Goal: Information Seeking & Learning: Learn about a topic

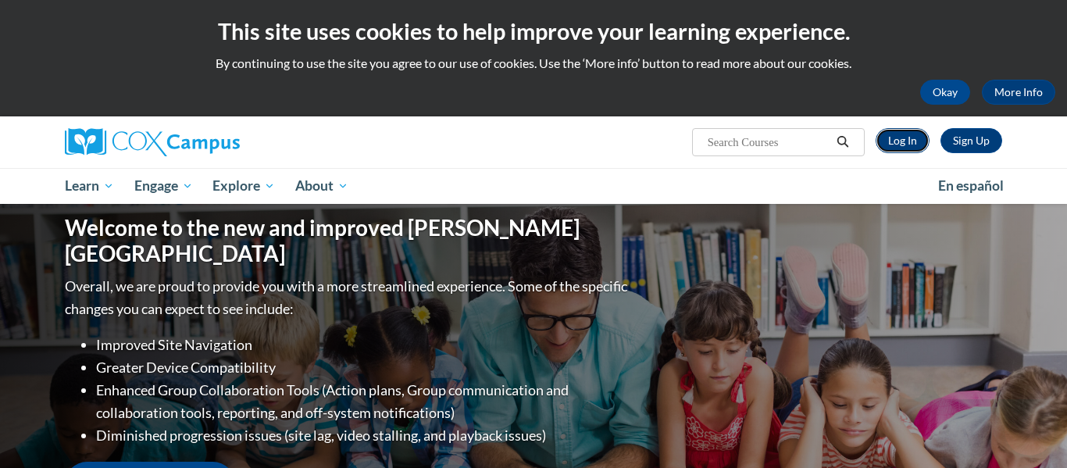
click at [893, 145] on link "Log In" at bounding box center [903, 140] width 54 height 25
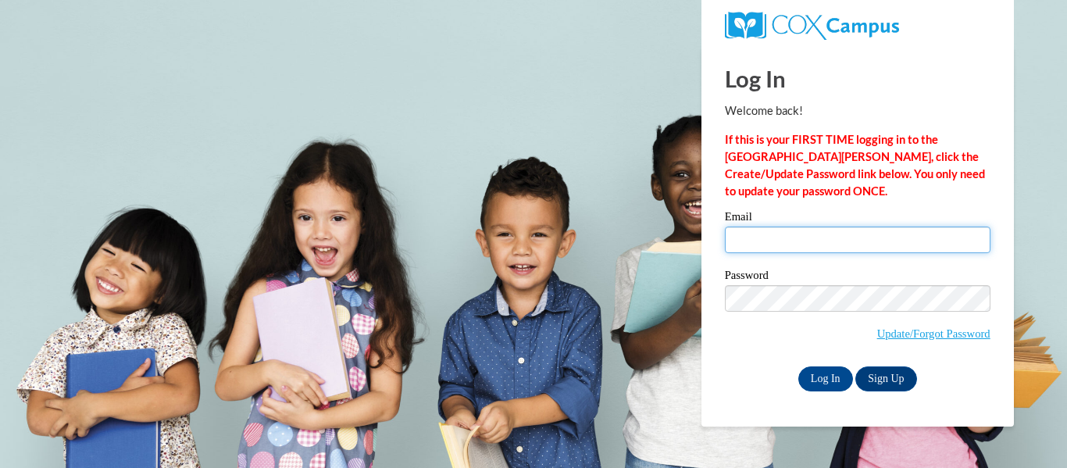
click at [831, 249] on input "Email" at bounding box center [858, 239] width 266 height 27
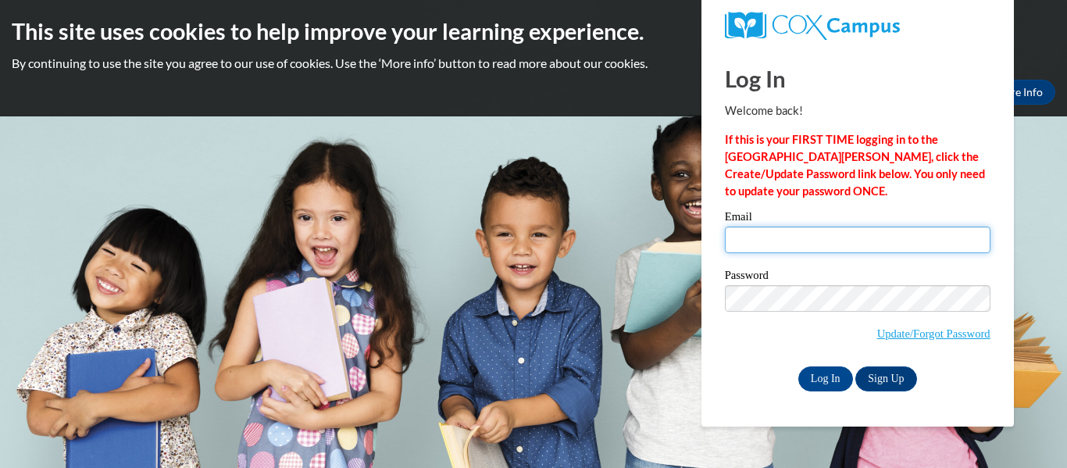
click at [826, 248] on input "Email" at bounding box center [858, 239] width 266 height 27
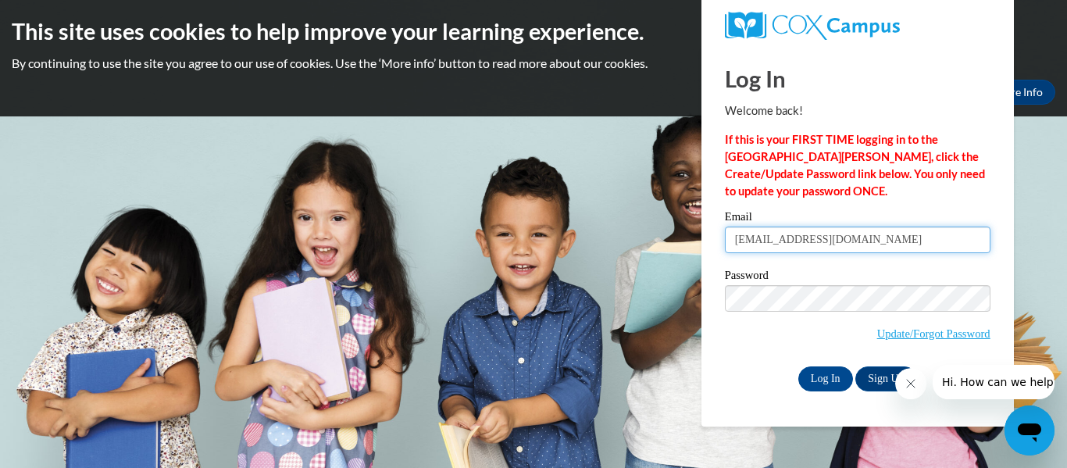
type input "lippeltnicole@gmail.com"
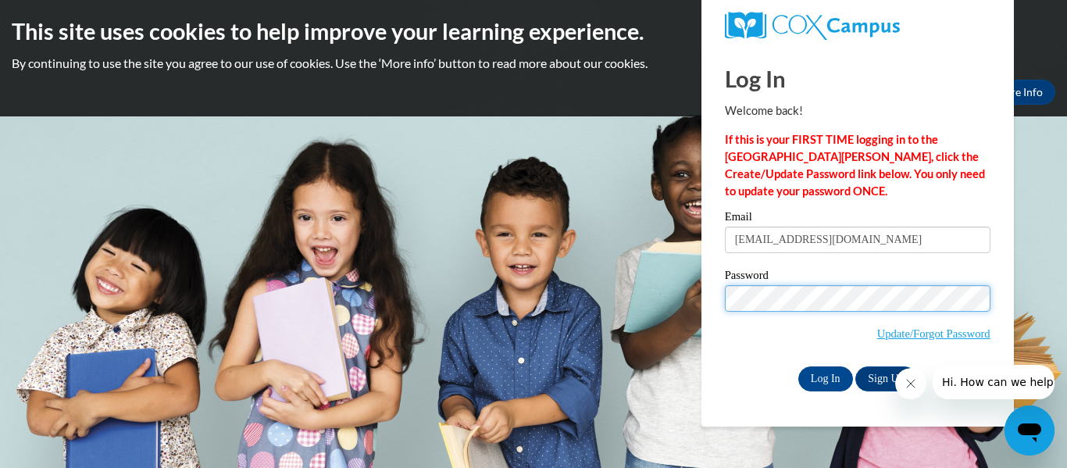
click at [798, 366] on input "Log In" at bounding box center [825, 378] width 55 height 25
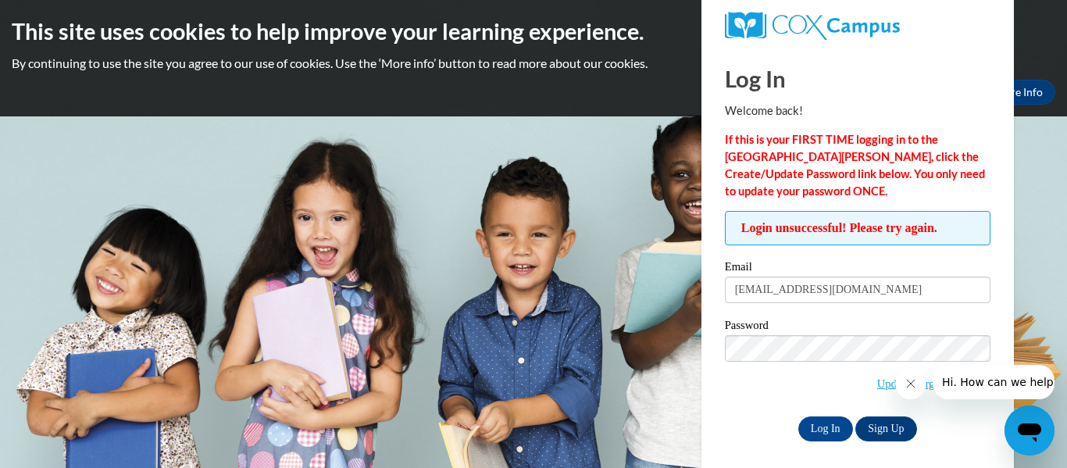
click at [798, 416] on input "Log In" at bounding box center [825, 428] width 55 height 25
click at [826, 428] on input "Log In" at bounding box center [825, 428] width 55 height 25
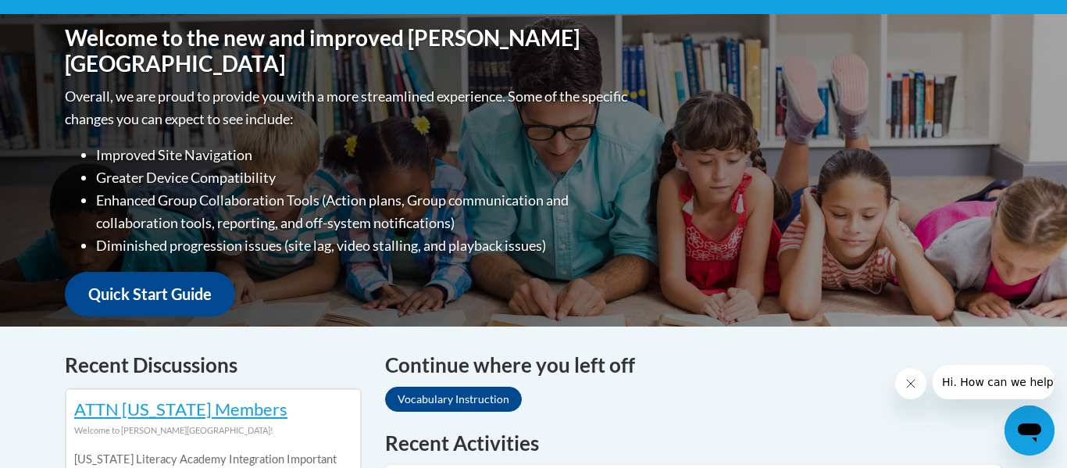
scroll to position [779, 0]
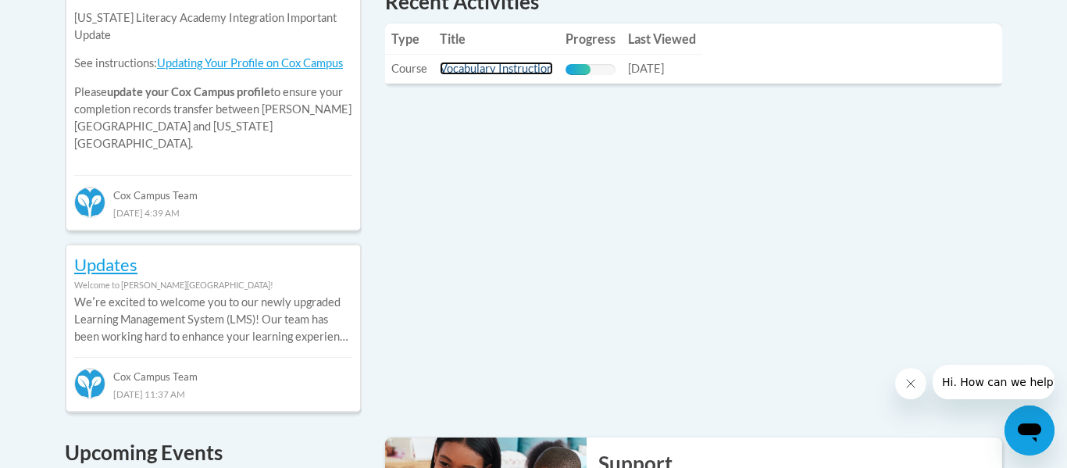
click at [508, 71] on link "Vocabulary Instruction" at bounding box center [496, 68] width 113 height 13
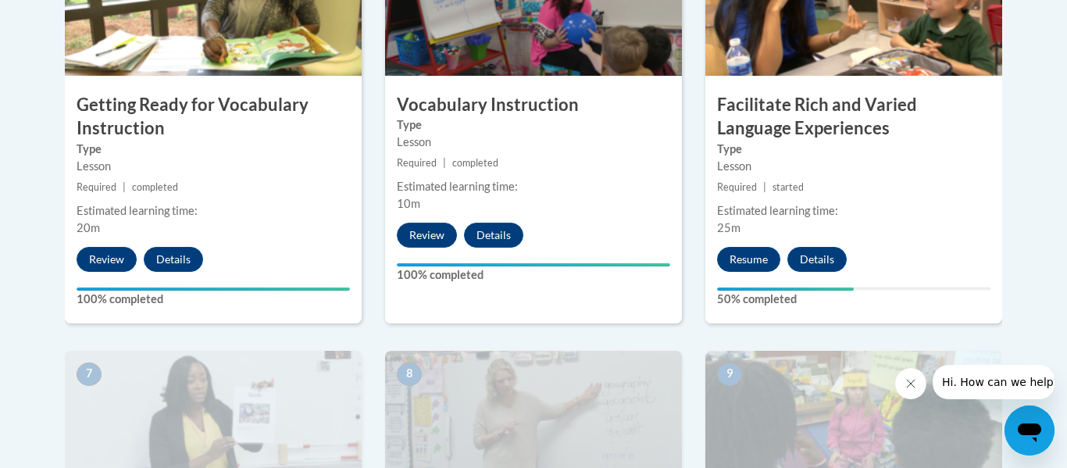
scroll to position [1061, 0]
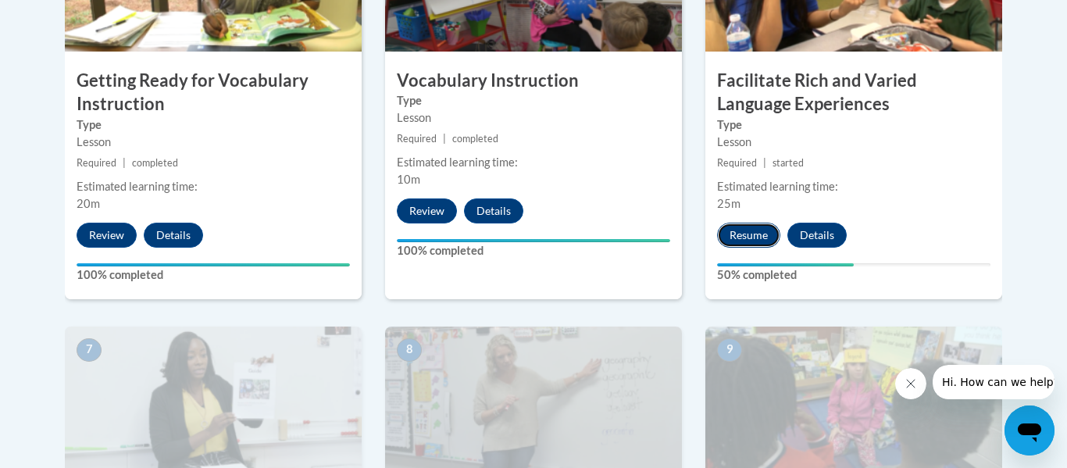
click at [743, 237] on button "Resume" at bounding box center [748, 235] width 63 height 25
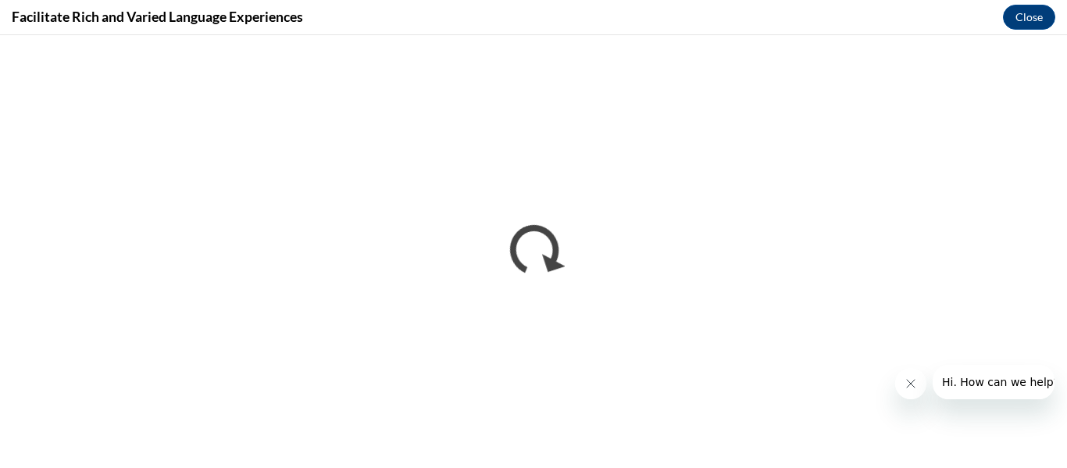
scroll to position [0, 0]
click at [958, 393] on button "Hi. How can we help?" at bounding box center [1001, 382] width 136 height 34
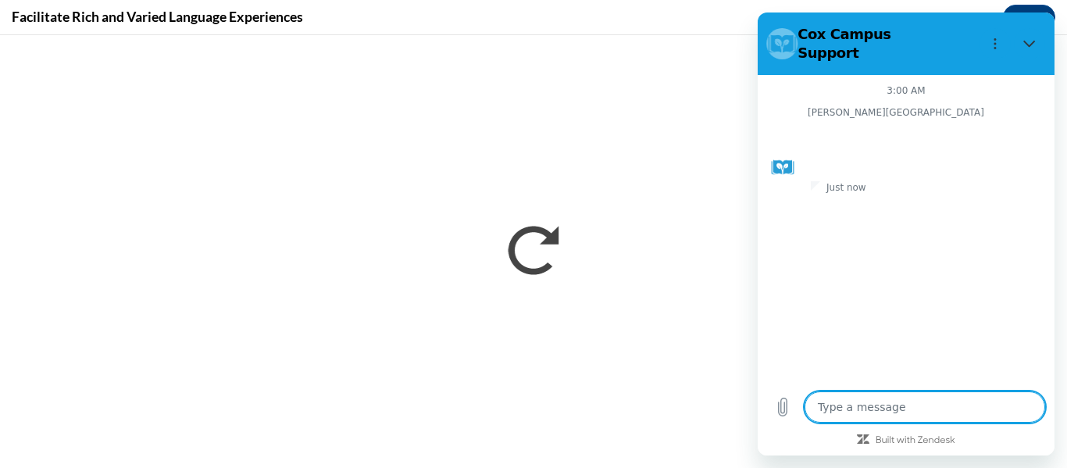
type textarea "x"
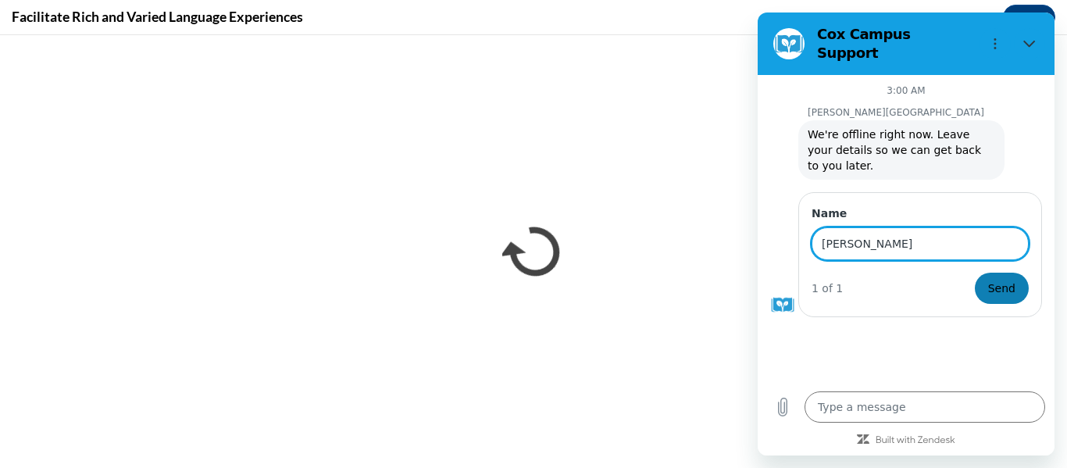
type input "Nicole"
click at [1006, 279] on span "Send" at bounding box center [1001, 288] width 27 height 19
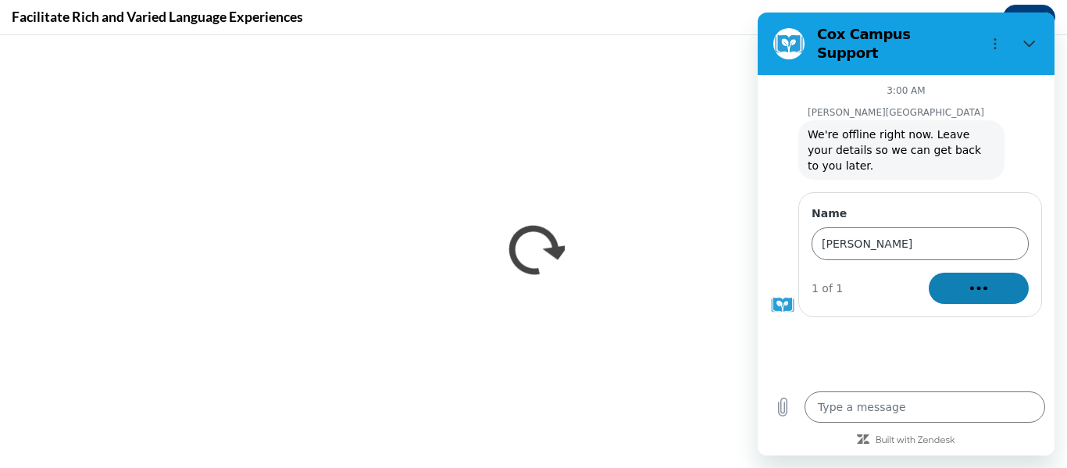
type textarea "x"
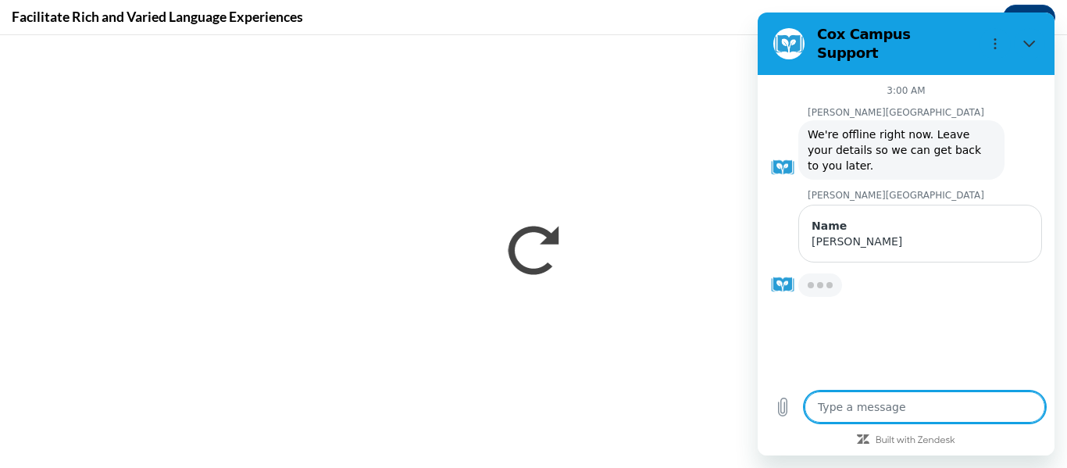
type textarea "M"
type textarea "x"
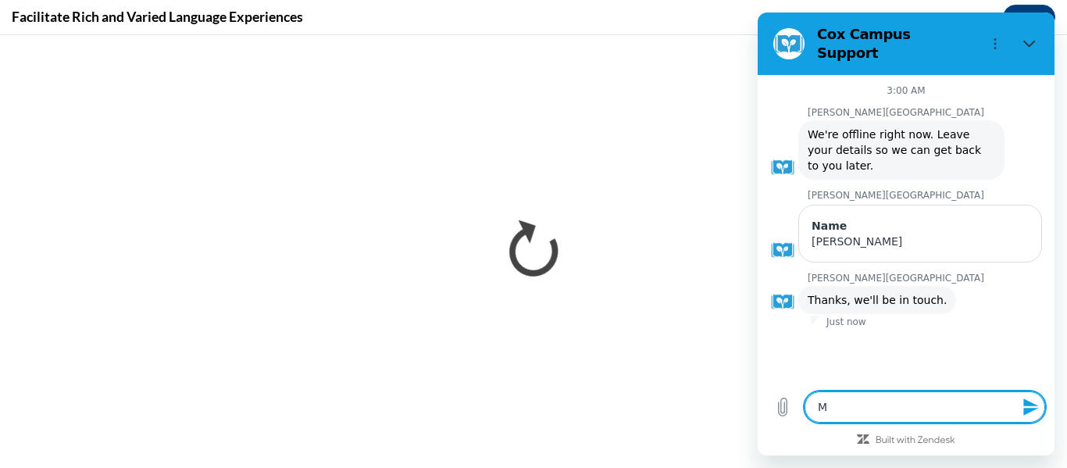
type textarea "My"
type textarea "x"
type textarea "My"
type textarea "x"
type textarea "My v"
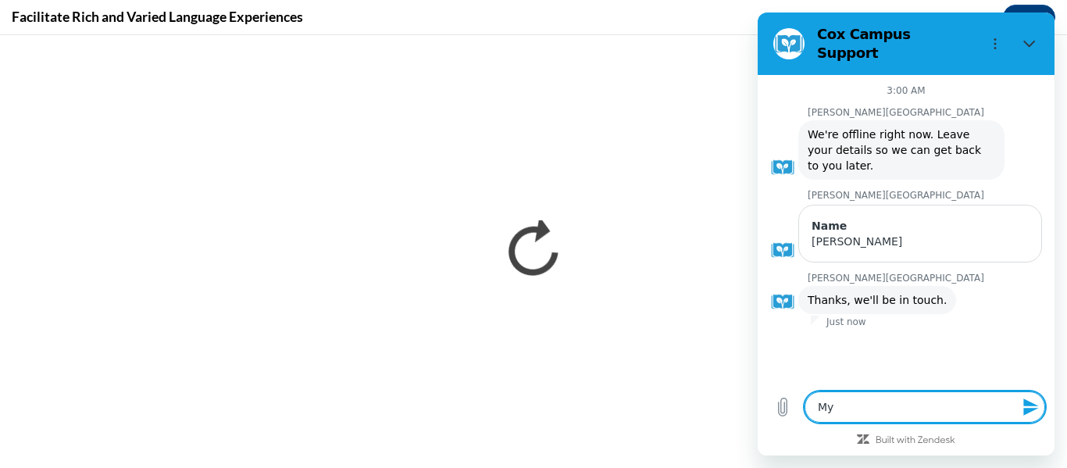
type textarea "x"
type textarea "My vi"
type textarea "x"
type textarea "My vid"
type textarea "x"
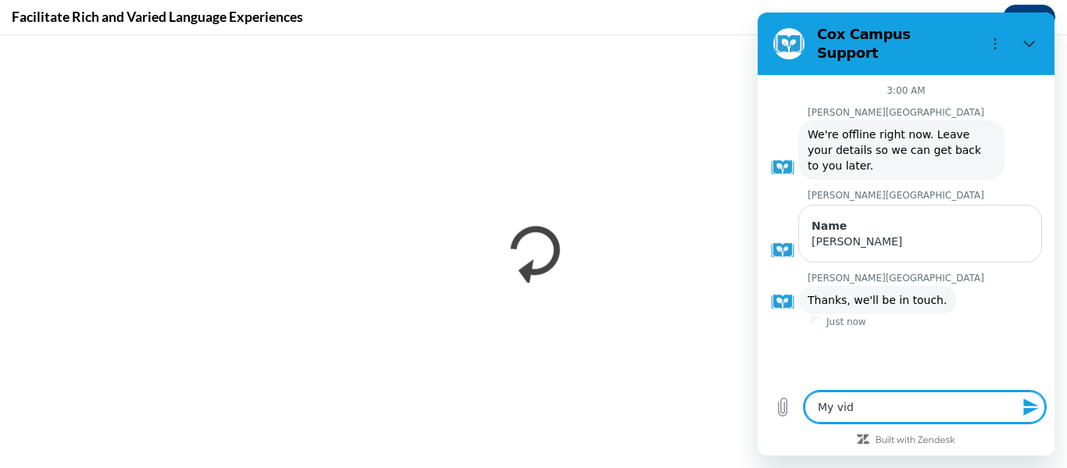
type textarea "My vide"
type textarea "x"
type textarea "My video"
type textarea "x"
type textarea "My video"
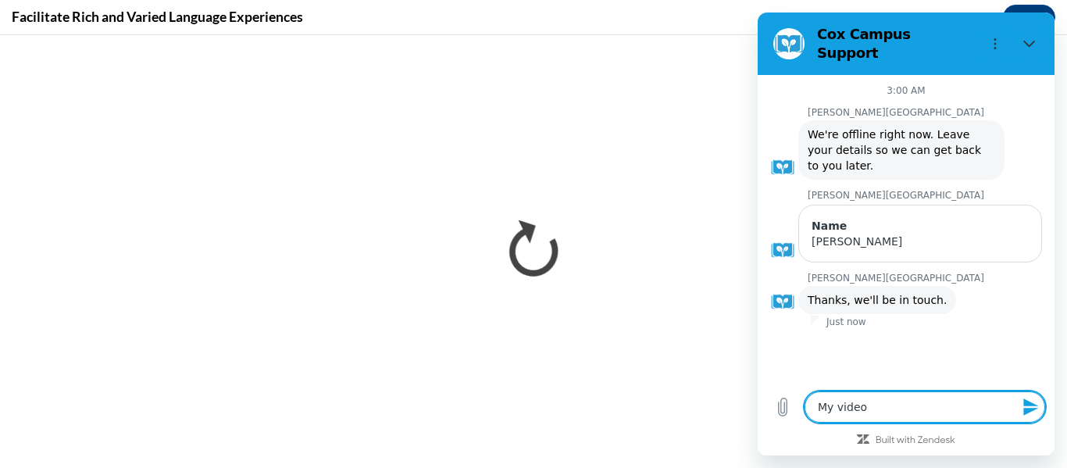
type textarea "x"
type textarea "My video"
type textarea "x"
type textarea "My videos"
type textarea "x"
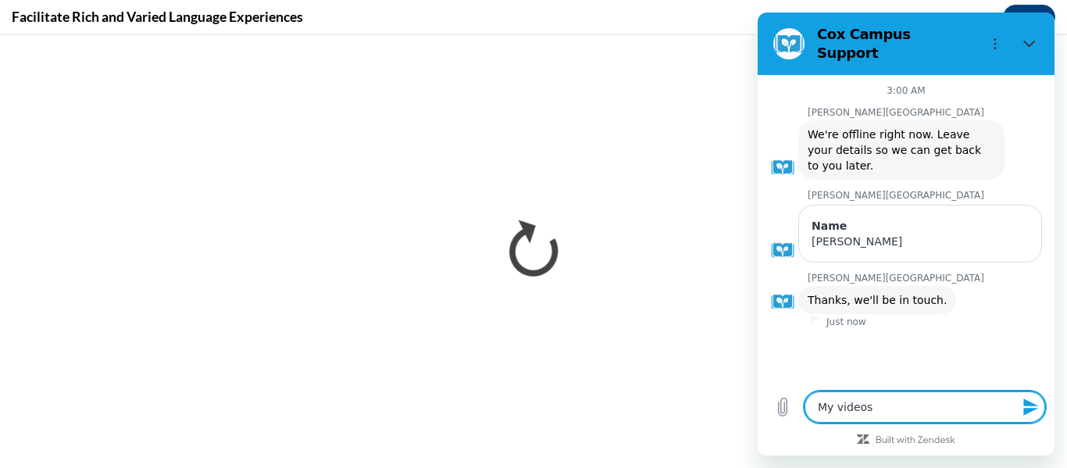
type textarea "My videos"
type textarea "x"
type textarea "My videos h"
type textarea "x"
type textarea "My videos ha"
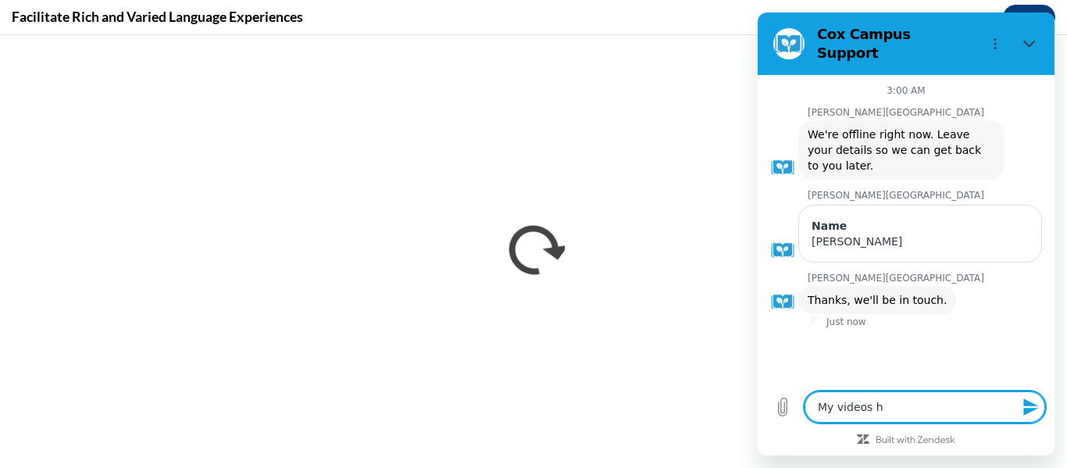
type textarea "x"
type textarea "My videos hav"
type textarea "x"
type textarea "My videos have"
type textarea "x"
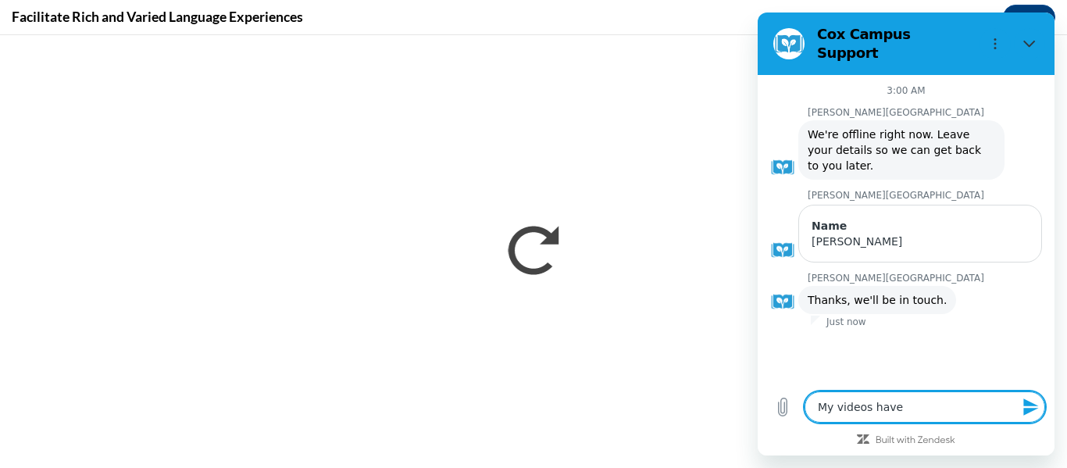
type textarea "My videos have"
type textarea "x"
type textarea "My videos have s"
type textarea "x"
type textarea "My videos have st"
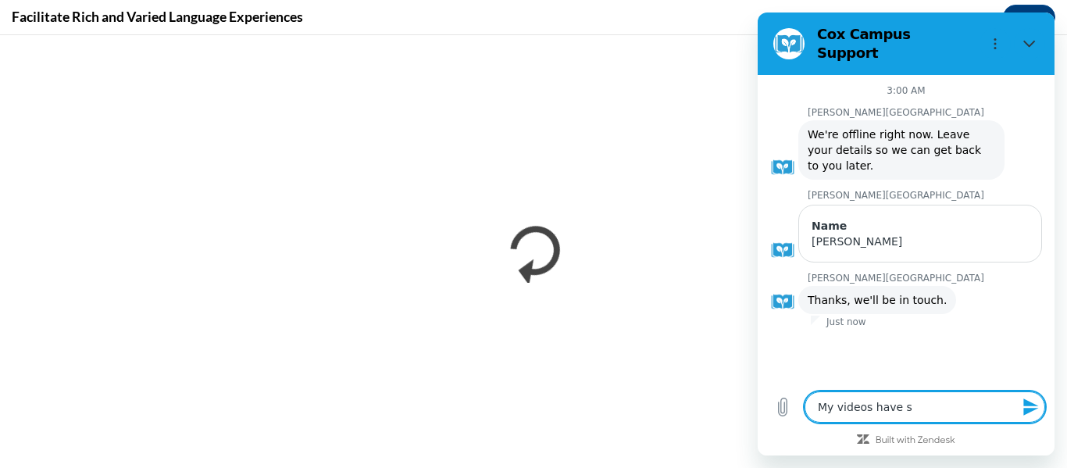
type textarea "x"
type textarea "My videos have sto"
type textarea "x"
type textarea "My videos have stop"
type textarea "x"
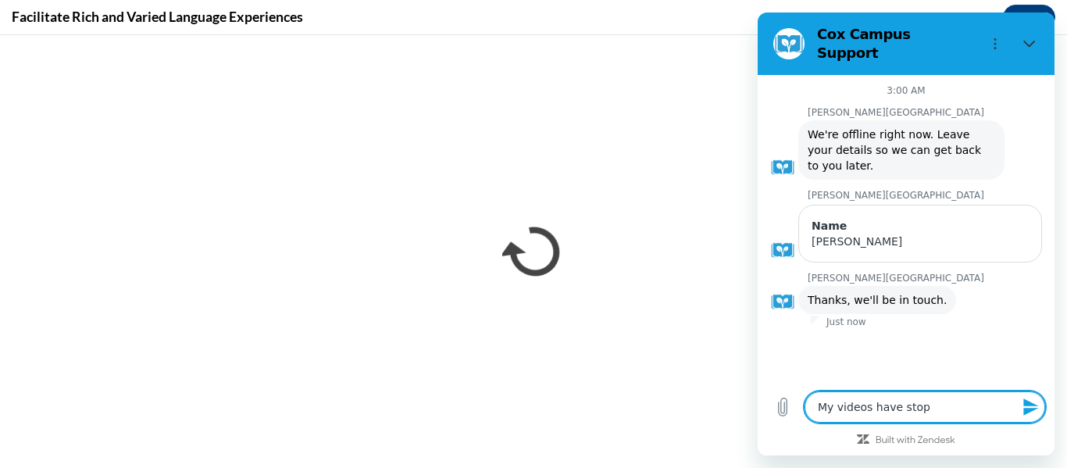
type textarea "My videos have stopp"
type textarea "x"
type textarea "My videos have stoppe"
type textarea "x"
type textarea "My videos have stopped"
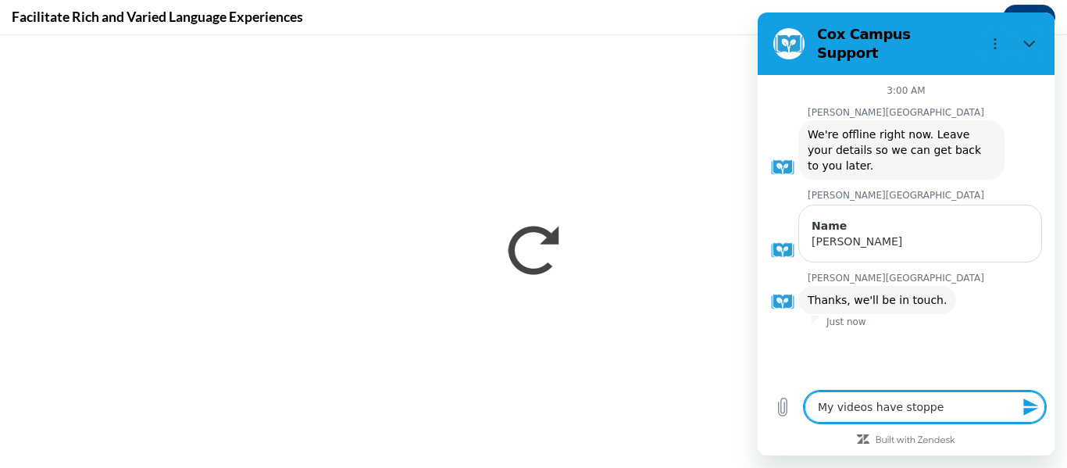
type textarea "x"
type textarea "My videos have stopped"
type textarea "x"
type textarea "My videos have stopped l"
type textarea "x"
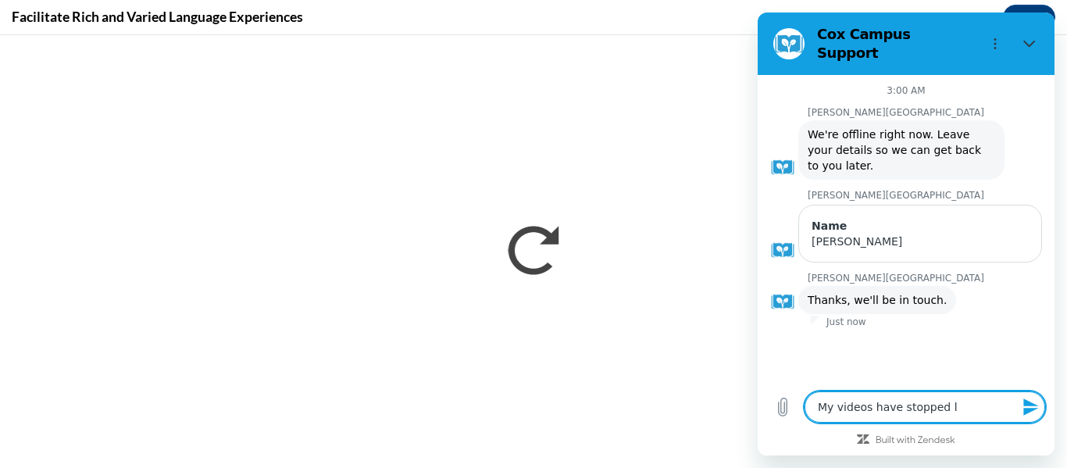
type textarea "My videos have stopped lo"
type textarea "x"
type textarea "My videos have stopped loa"
type textarea "x"
type textarea "My videos have stopped load"
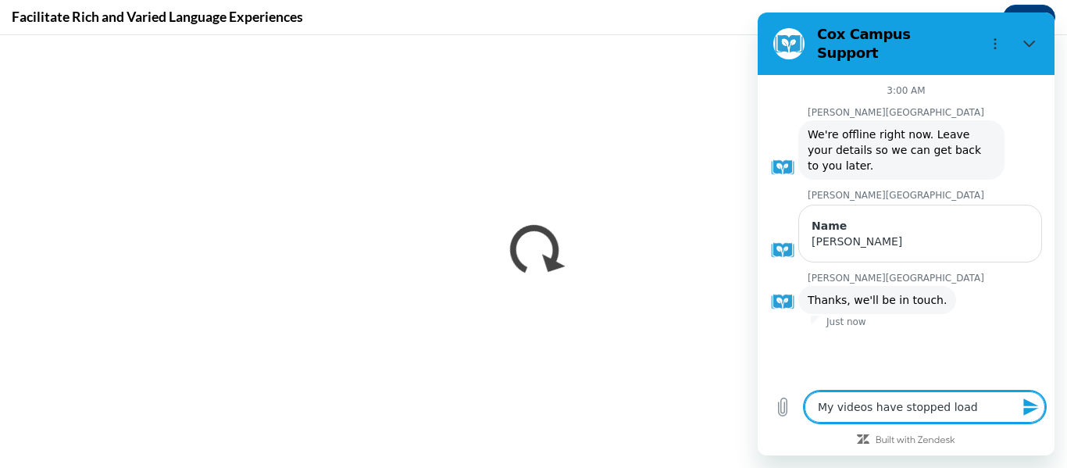
type textarea "x"
type textarea "My videos have stopped loadi"
type textarea "x"
type textarea "My videos have stopped loadig"
type textarea "x"
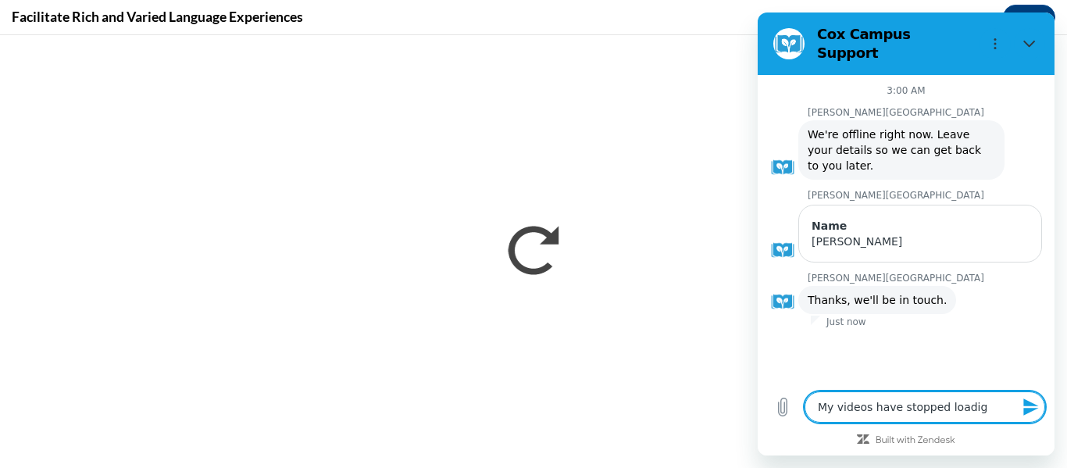
type textarea "My videos have stopped loadig"
type textarea "x"
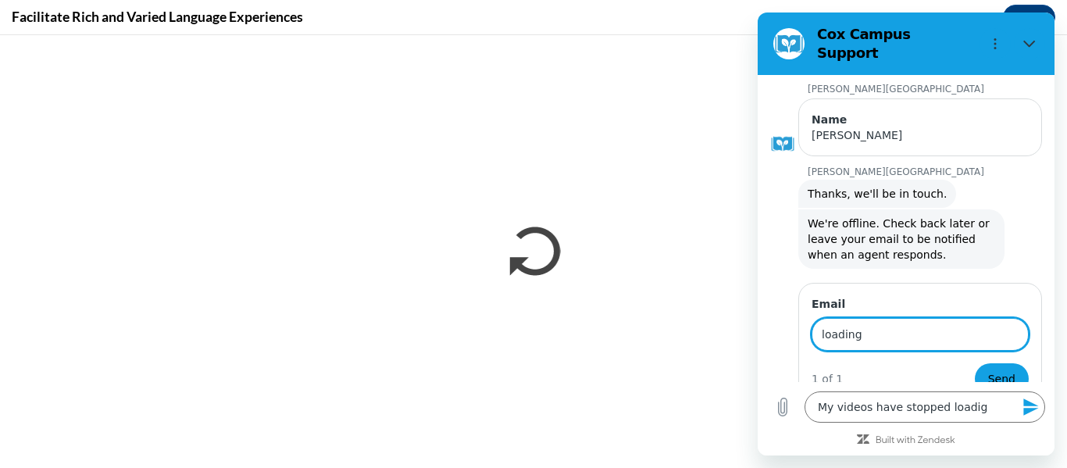
scroll to position [103, 0]
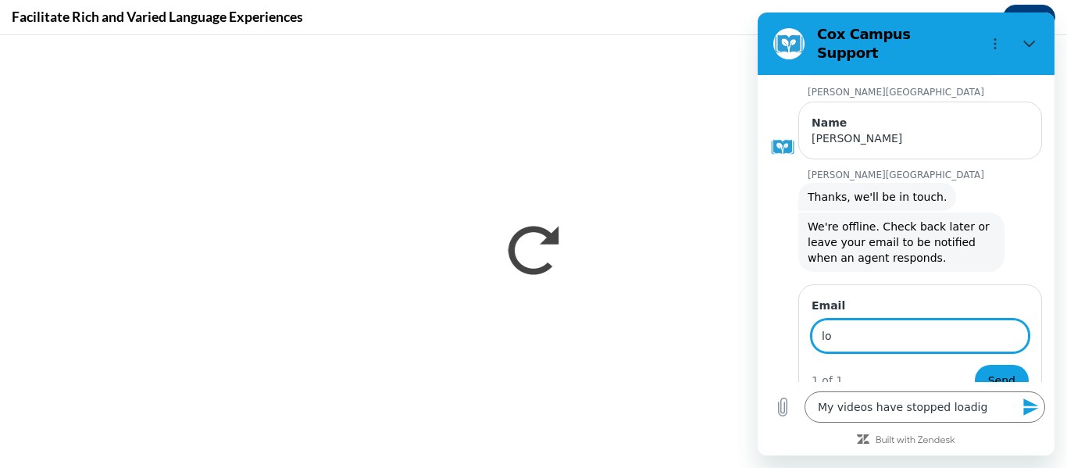
type input "l"
click at [987, 417] on textarea "My videos have stopped loadig" at bounding box center [924, 406] width 241 height 31
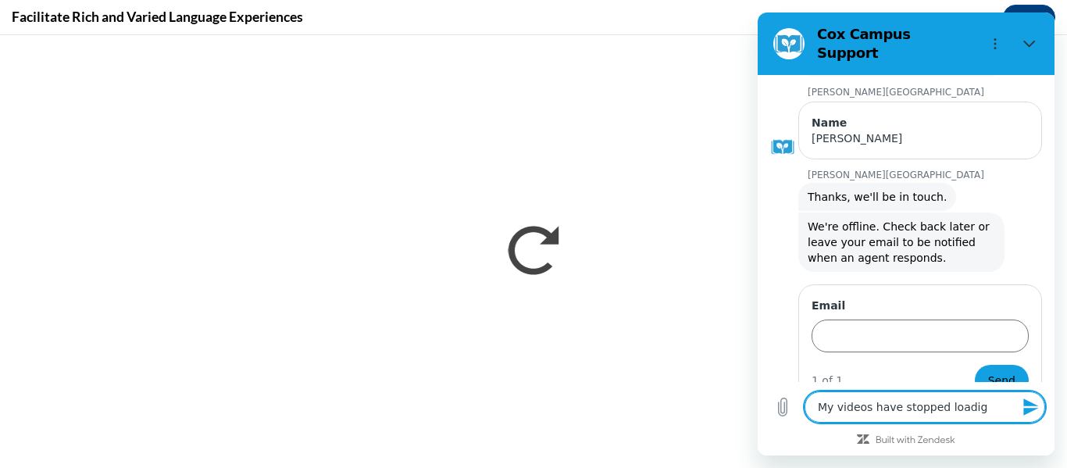
type textarea "My videos have stopped loadi"
type textarea "x"
type textarea "My videos have stopped loadin"
type textarea "x"
type textarea "My videos have stopped loading"
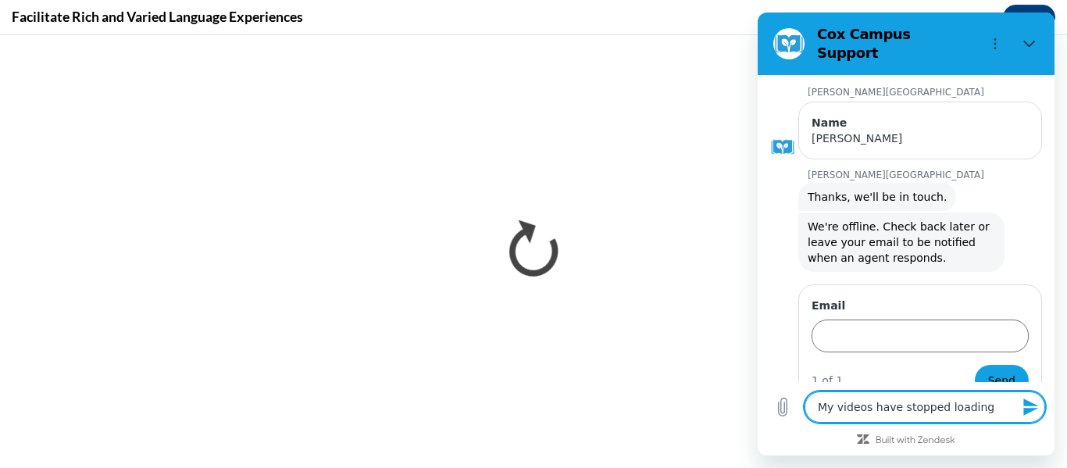
type textarea "x"
type textarea "My videos have stopped loading"
type textarea "x"
type textarea "My videos have stopped loading c"
type textarea "x"
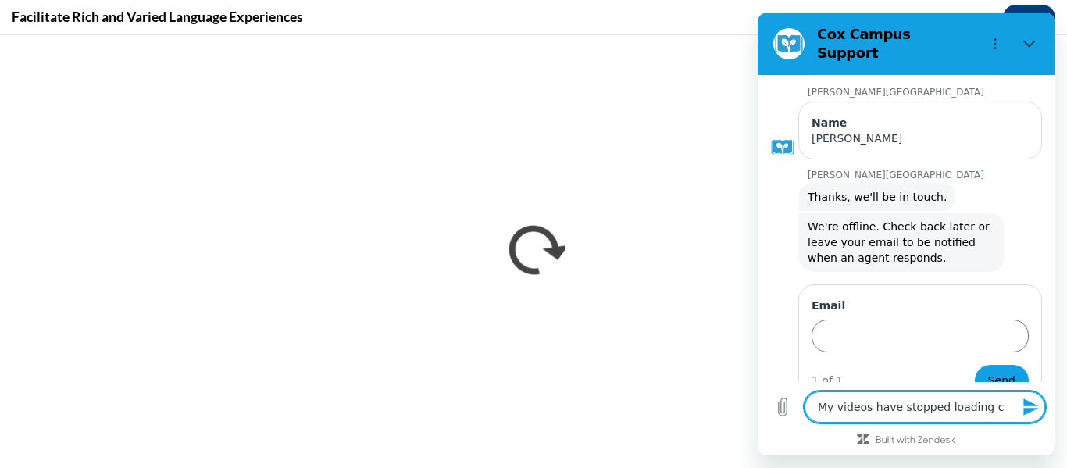
type textarea "My videos have stopped loading co"
type textarea "x"
type textarea "My videos have stopped loading com"
type textarea "x"
type textarea "My videos have stopped loading comp"
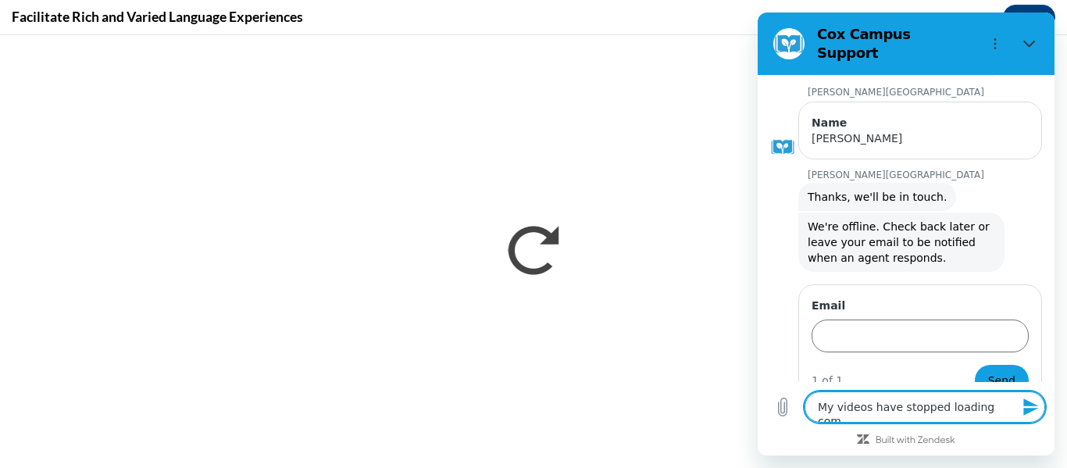
type textarea "x"
type textarea "My videos have stopped loading compl"
type textarea "x"
type textarea "My videos have stopped loading comple"
type textarea "x"
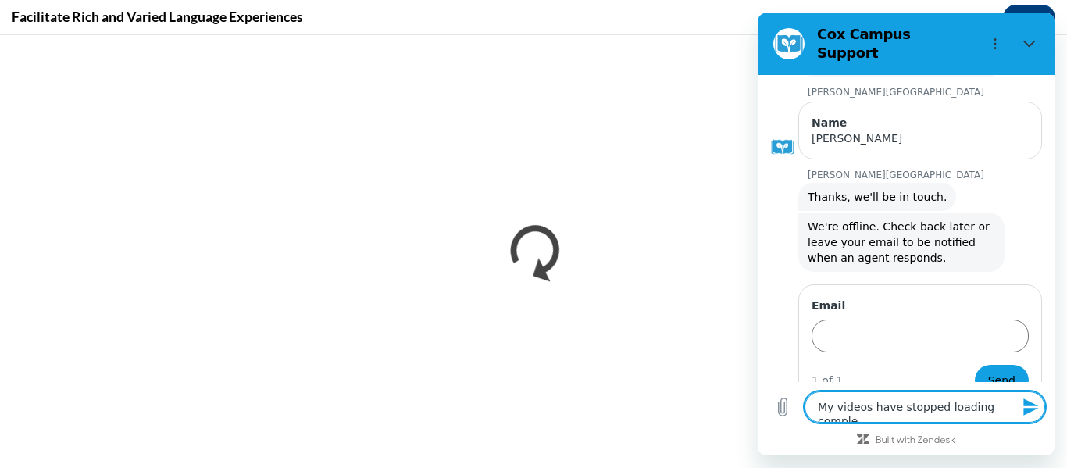
type textarea "My videos have stopped loading complet"
type textarea "x"
type textarea "My videos have stopped loading complete"
type textarea "x"
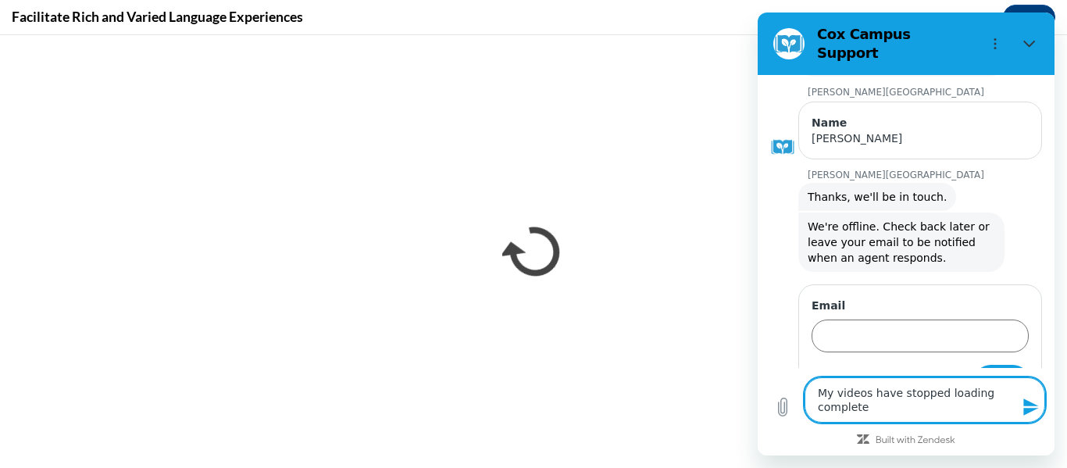
type textarea "My videos have stopped loading completel"
type textarea "x"
type textarea "My videos have stopped loading completely"
type textarea "x"
type textarea "My videos have stopped loading completely."
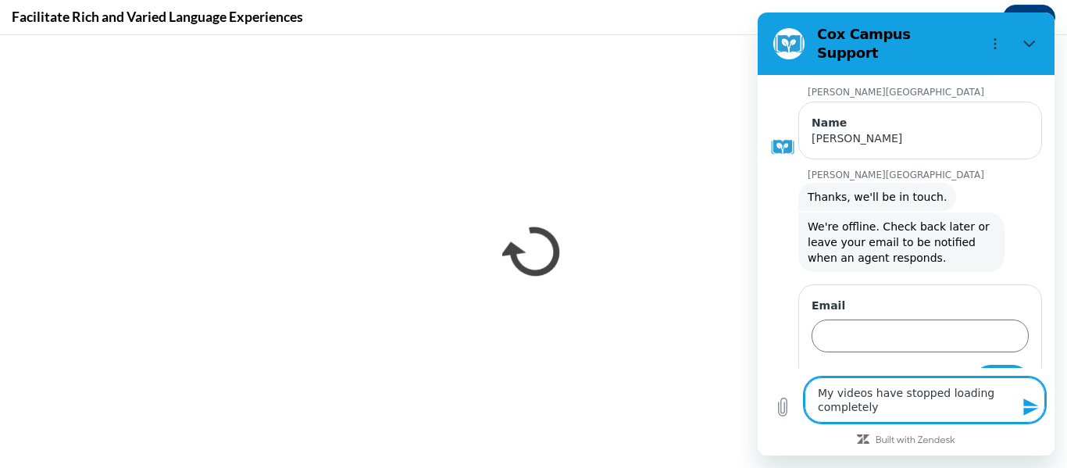
type textarea "x"
type textarea "My videos have stopped loading completely."
type textarea "x"
type textarea "My videos have stopped loading completely. I"
type textarea "x"
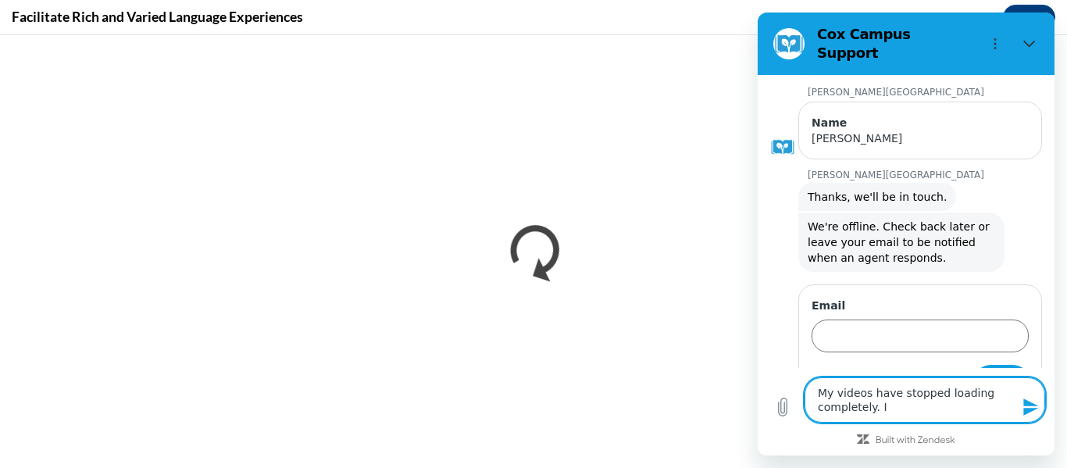
type textarea "My videos have stopped loading completely. It"
type textarea "x"
type textarea "My videos have stopped loading completely. It"
type textarea "x"
type textarea "My videos have stopped loading completely. It w"
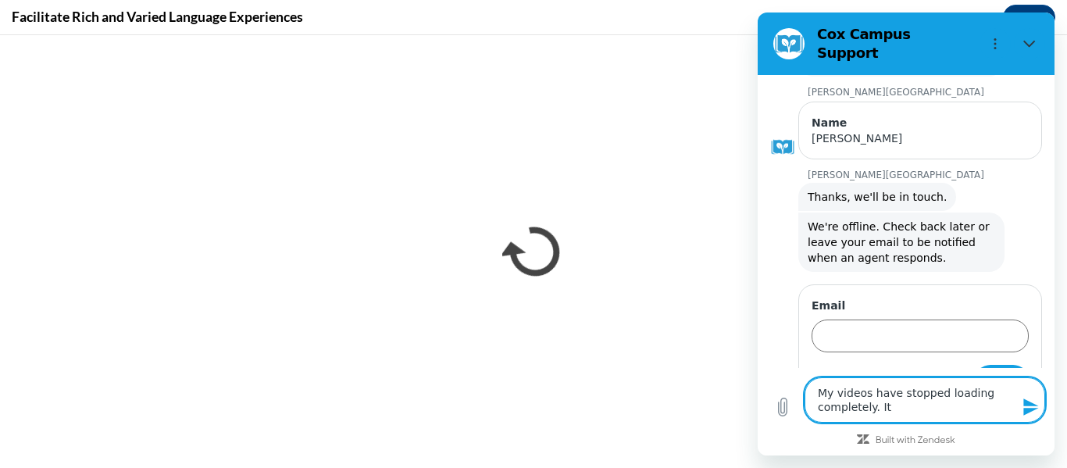
type textarea "x"
type textarea "My videos have stopped loading completely. It wa"
type textarea "x"
type textarea "My videos have stopped loading completely. It was"
type textarea "x"
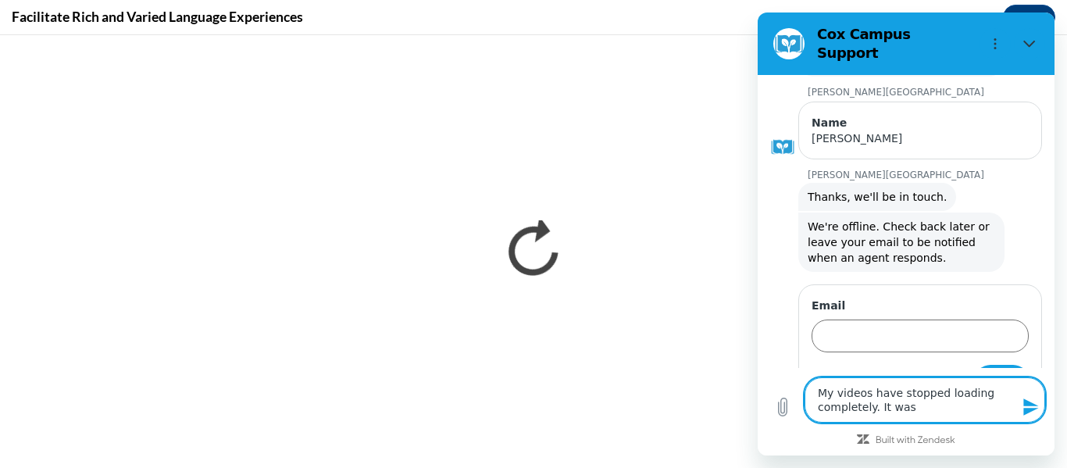
type textarea "My videos have stopped loading completely. It was"
type textarea "x"
type textarea "My videos have stopped loading completely. It was w"
type textarea "x"
type textarea "My videos have stopped loading completely. It was wo"
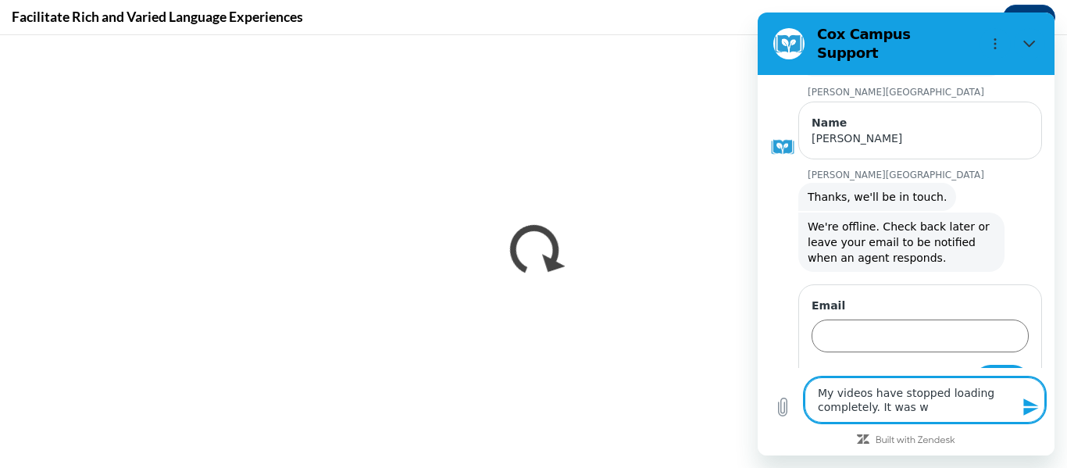
type textarea "x"
type textarea "My videos have stopped loading completely. It was wor"
type textarea "x"
type textarea "My videos have stopped loading completely. It was work"
type textarea "x"
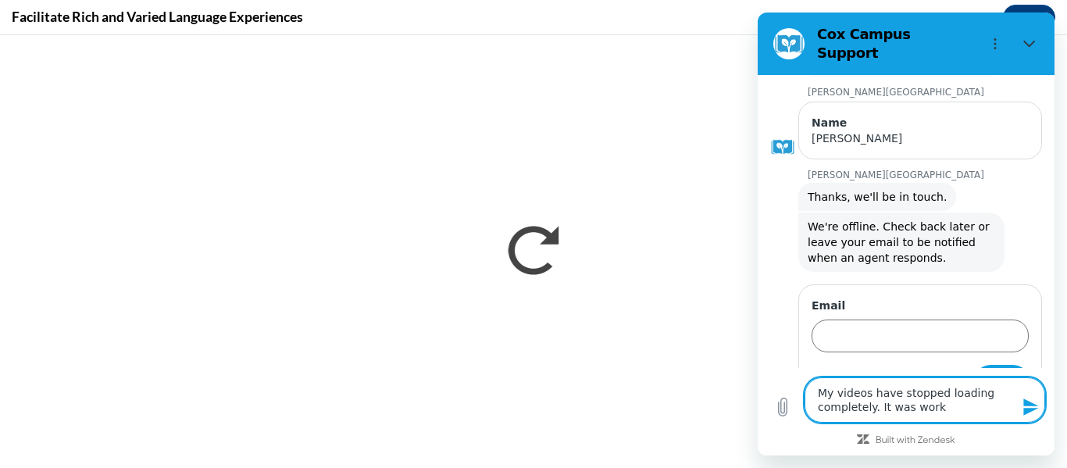
type textarea "My videos have stopped loading completely. It was worki"
type textarea "x"
type textarea "My videos have stopped loading completely. It was workin"
type textarea "x"
type textarea "My videos have stopped loading completely. It was working"
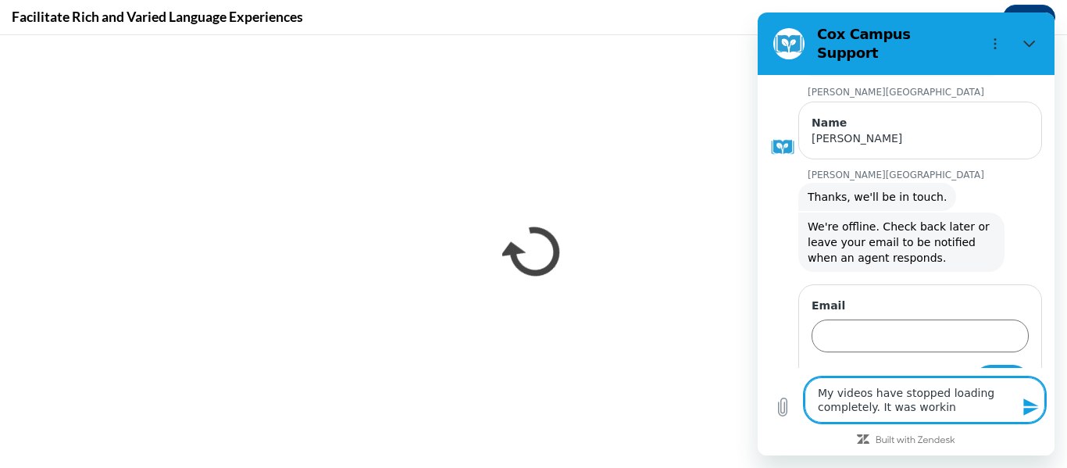
type textarea "x"
type textarea "My videos have stopped loading completely. It was working"
type textarea "x"
type textarea "My videos have stopped loading completely. It was working f"
type textarea "x"
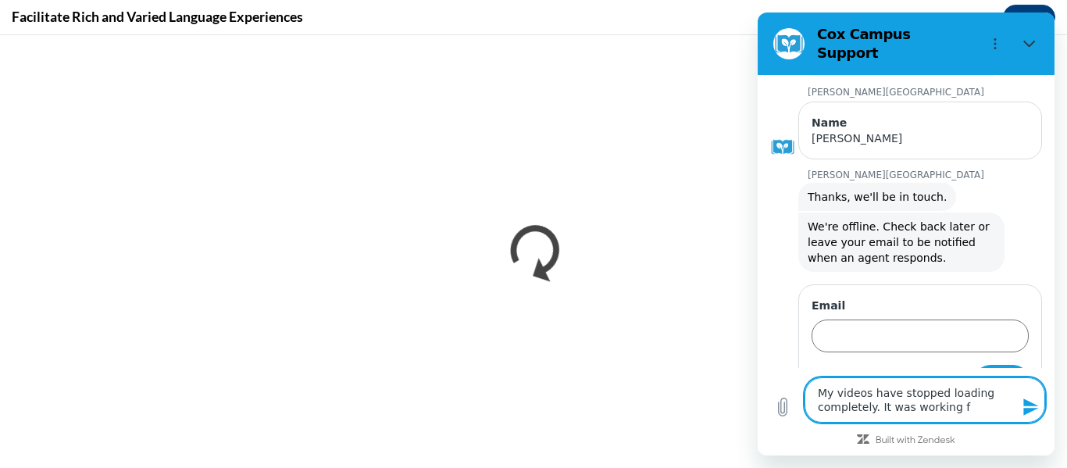
type textarea "My videos have stopped loading completely. It was working fi"
type textarea "x"
type textarea "My videos have stopped loading completely. It was working fin"
type textarea "x"
type textarea "My videos have stopped loading completely. It was working fine"
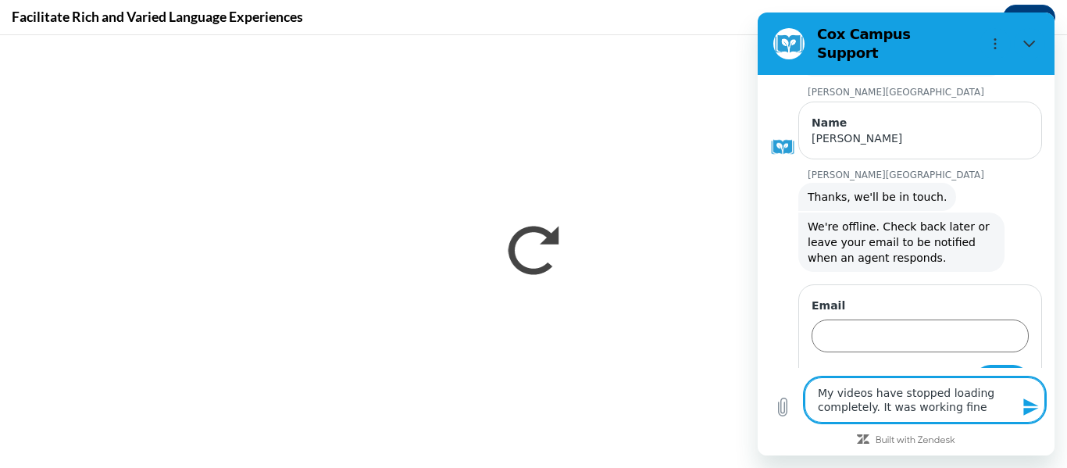
type textarea "x"
type textarea "My videos have stopped loading completely. It was working fine,"
type textarea "x"
type textarea "My videos have stopped loading completely. It was working fine,"
type textarea "x"
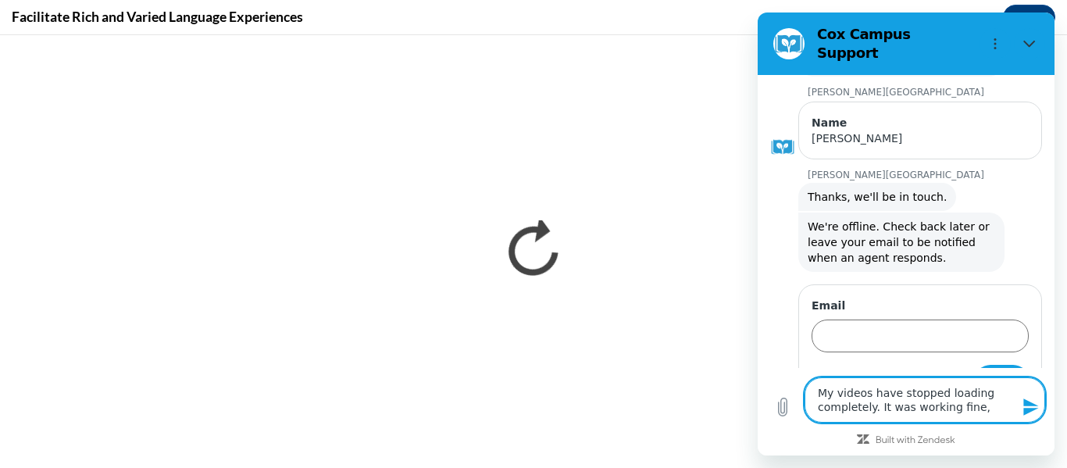
type textarea "My videos have stopped loading completely. It was working fine, a"
type textarea "x"
type textarea "My videos have stopped loading completely. It was working fine, an"
type textarea "x"
type textarea "My videos have stopped loading completely. It was working fine, and"
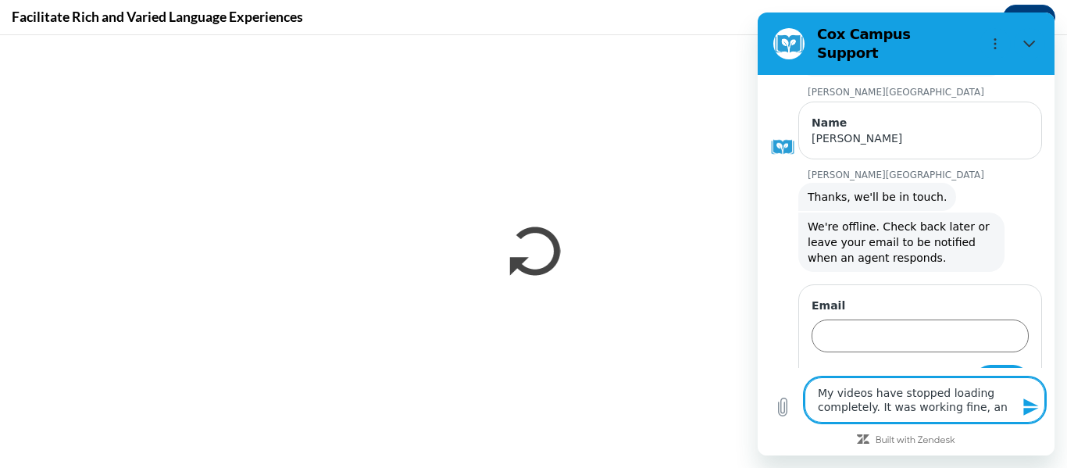
type textarea "x"
type textarea "My videos have stopped loading completely. It was working fine, and"
type textarea "x"
type textarea "My videos have stopped loading completely. It was working fine, and t"
type textarea "x"
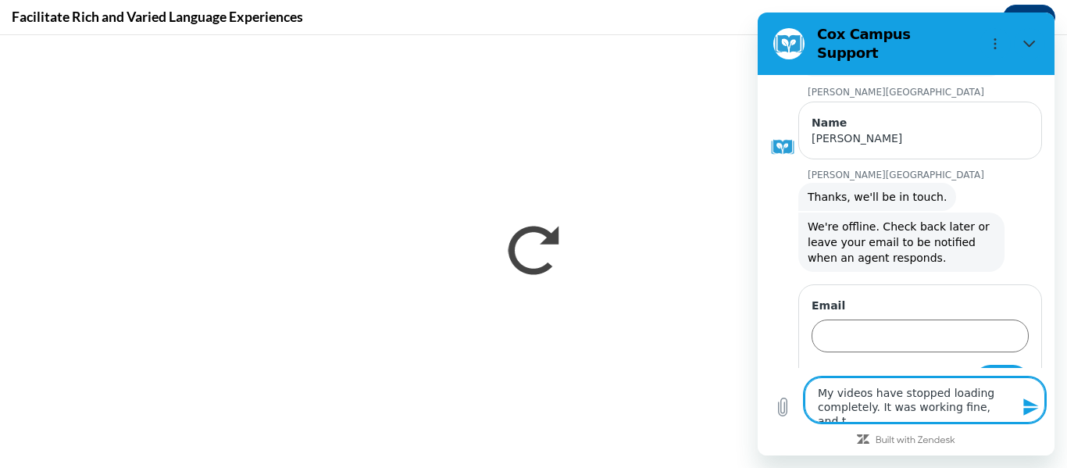
type textarea "My videos have stopped loading completely. It was working fine, and th"
type textarea "x"
type textarea "My videos have stopped loading completely. It was working fine, and the"
type textarea "x"
type textarea "My videos have stopped loading completely. It was working fine, and then"
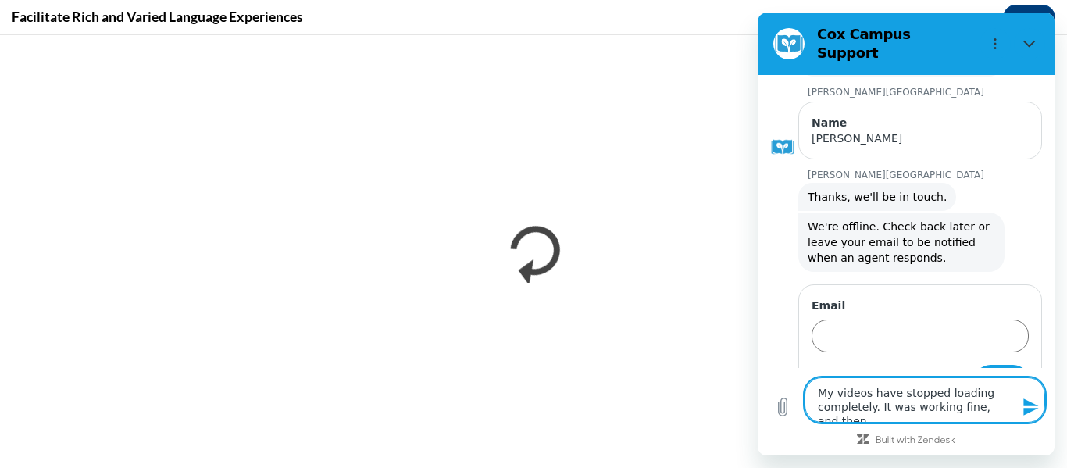
type textarea "x"
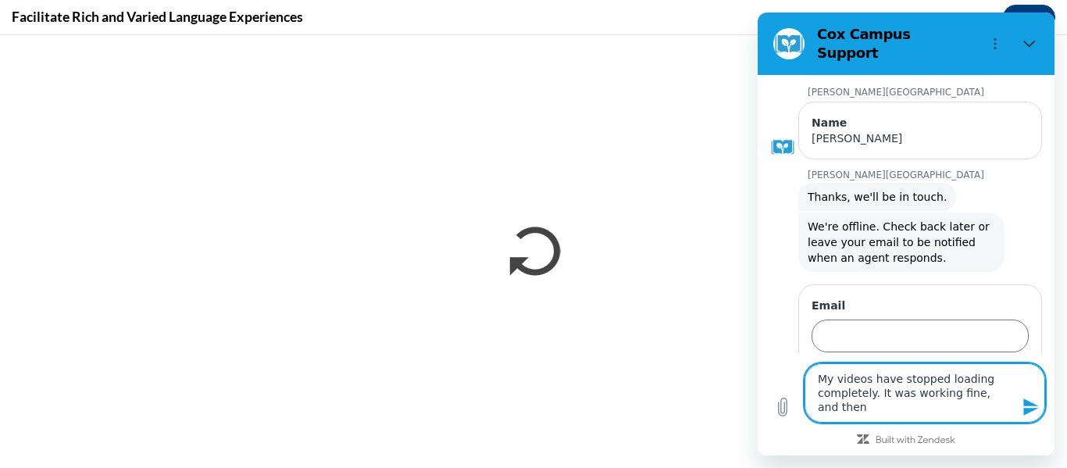
type textarea "My videos have stopped loading completely. It was working fine, and then"
type textarea "x"
type textarea "My videos have stopped loading completely. It was working fine, and then n"
type textarea "x"
type textarea "My videos have stopped loading completely. It was working fine, and then no"
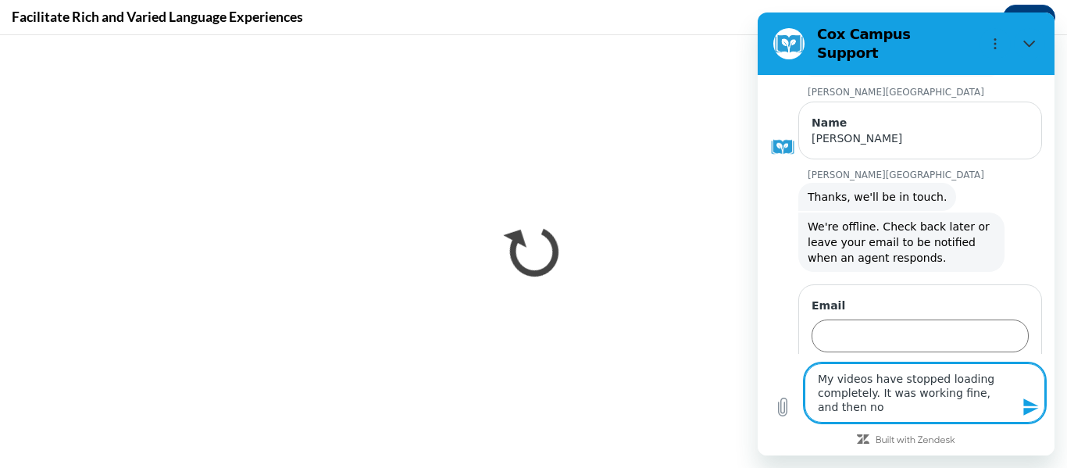
type textarea "x"
type textarea "My videos have stopped loading completely. It was working fine, and then now"
type textarea "x"
type textarea "My videos have stopped loading completely. It was working fine, and then now"
type textarea "x"
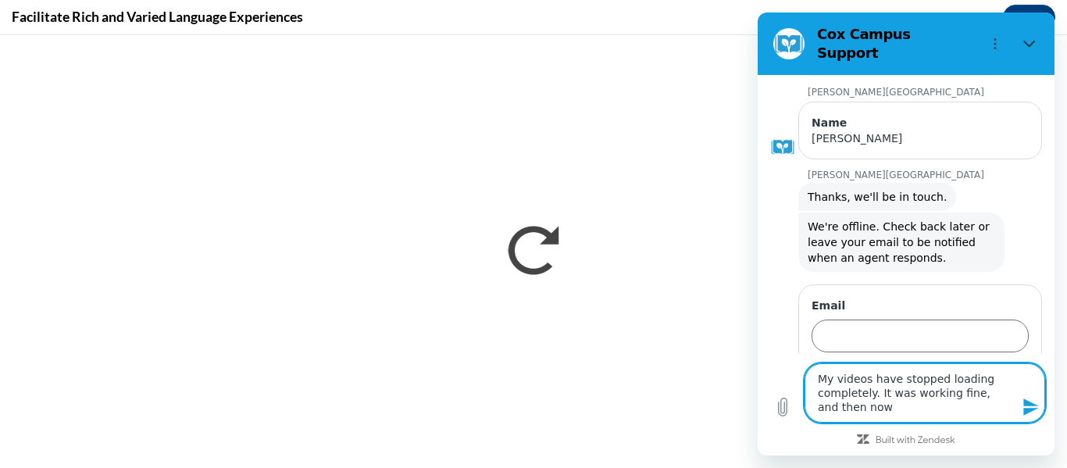
type textarea "My videos have stopped loading completely. It was working fine, and then now i"
type textarea "x"
type textarea "My videos have stopped loading completely. It was working fine, and then now it"
type textarea "x"
type textarea "My videos have stopped loading completely. It was working fine, and then now i"
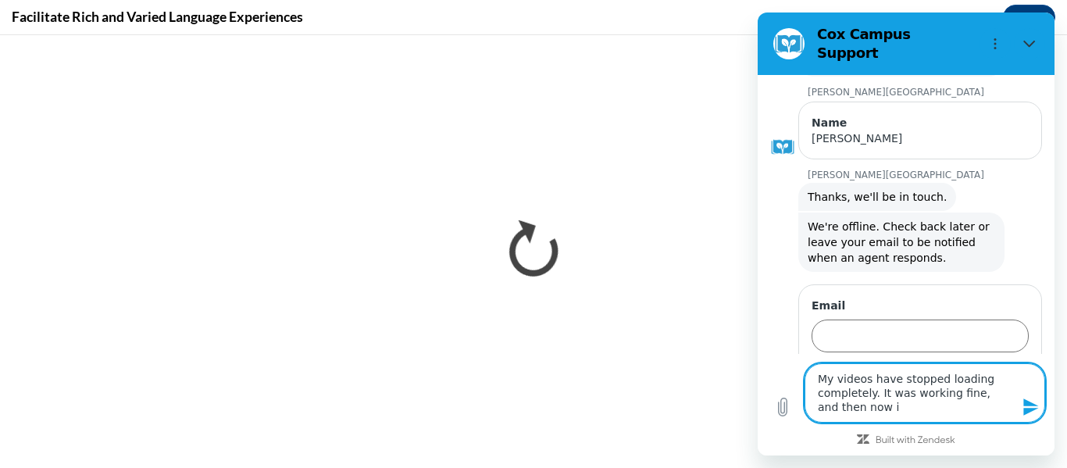
type textarea "x"
type textarea "My videos have stopped loading completely. It was working fine, and then now"
type textarea "x"
type textarea "My videos have stopped loading completely. It was working fine, and then now t"
type textarea "x"
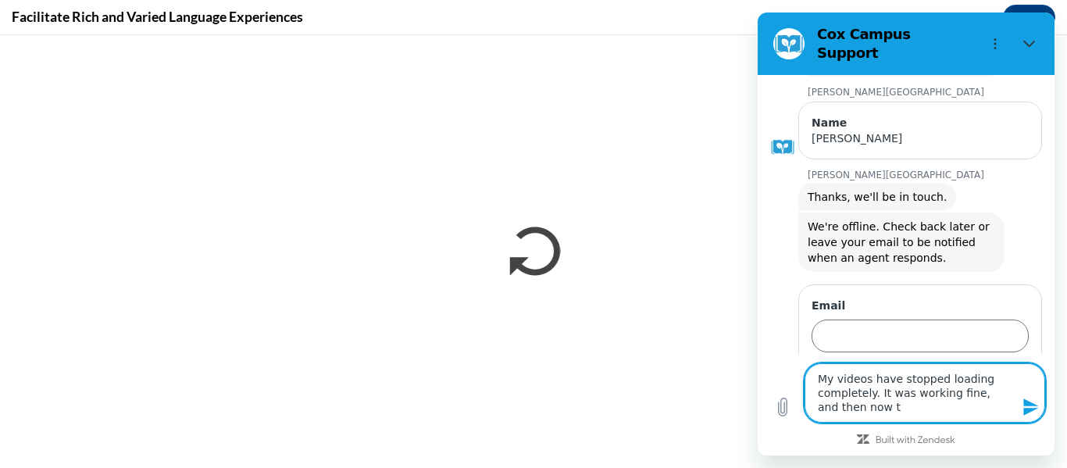
type textarea "My videos have stopped loading completely. It was working fine, and then now th"
type textarea "x"
type textarea "My videos have stopped loading completely. It was working fine, and then now th"
type textarea "x"
type textarea "My videos have stopped loading completely. It was working fine, and then now th"
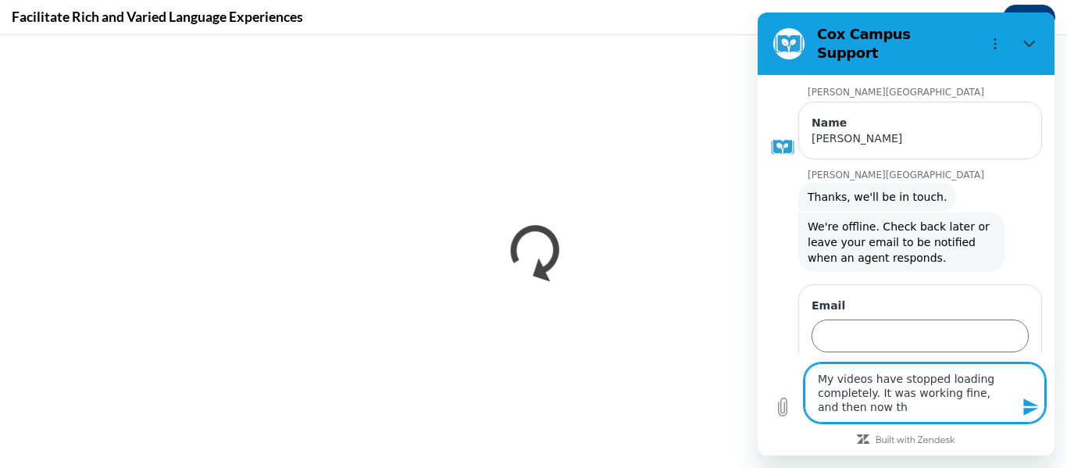
type textarea "x"
type textarea "My videos have stopped loading completely. It was working fine, and then now the"
type textarea "x"
type textarea "My videos have stopped loading completely. It was working fine, and then now the"
type textarea "x"
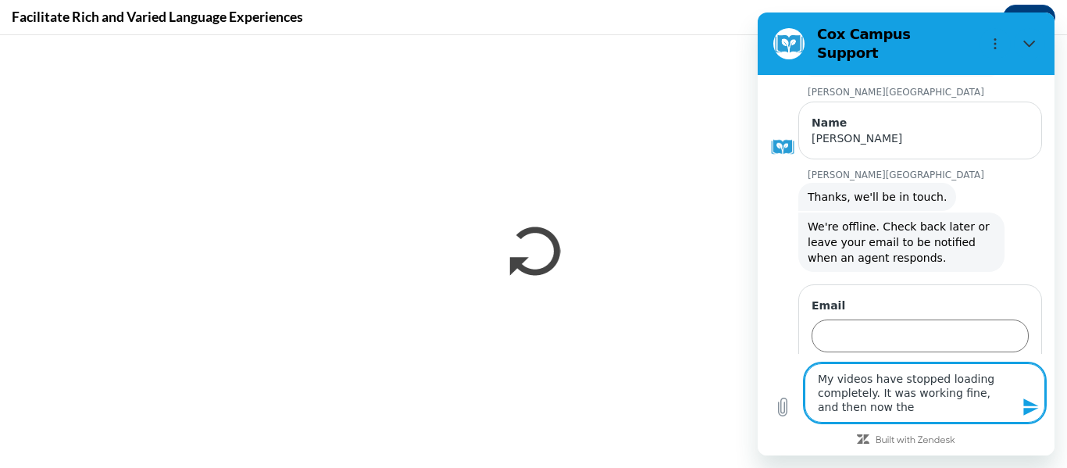
type textarea "My videos have stopped loading completely. It was working fine, and then now th…"
type textarea "x"
type textarea "My videos have stopped loading completely. It was working fine, and then now th…"
type textarea "x"
type textarea "My videos have stopped loading completely. It was working fine, and then now th…"
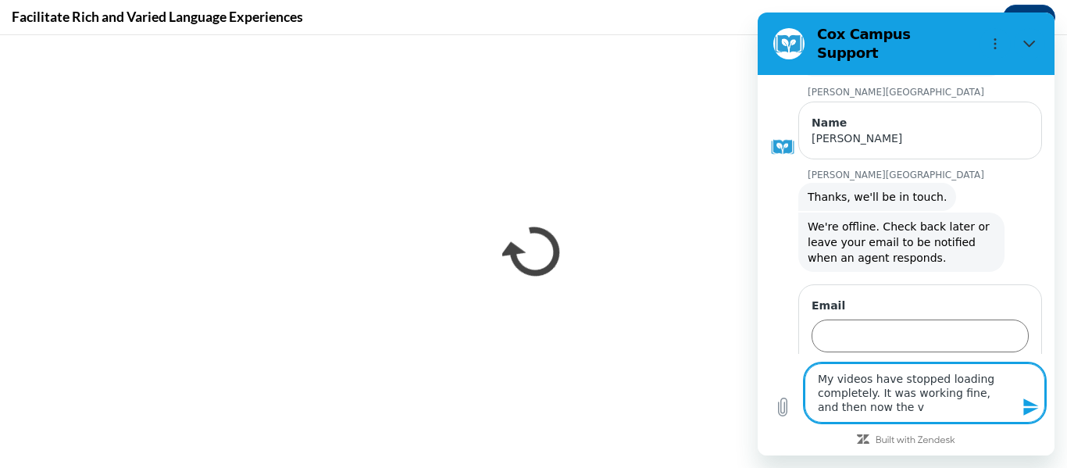
type textarea "x"
type textarea "My videos have stopped loading completely. It was working fine, and then now the"
type textarea "x"
type textarea "My videos have stopped loading completely. It was working fine, and then now the"
type textarea "x"
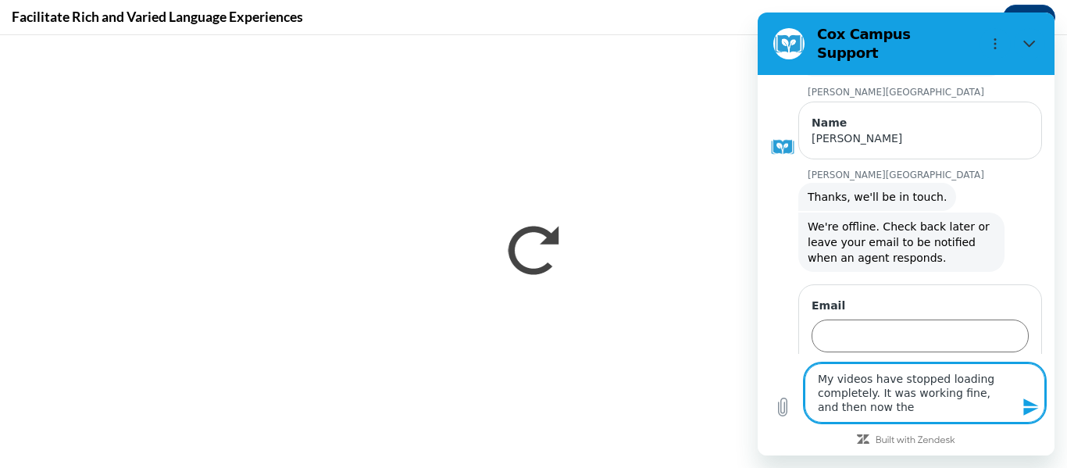
type textarea "My videos have stopped loading completely. It was working fine, and then now th"
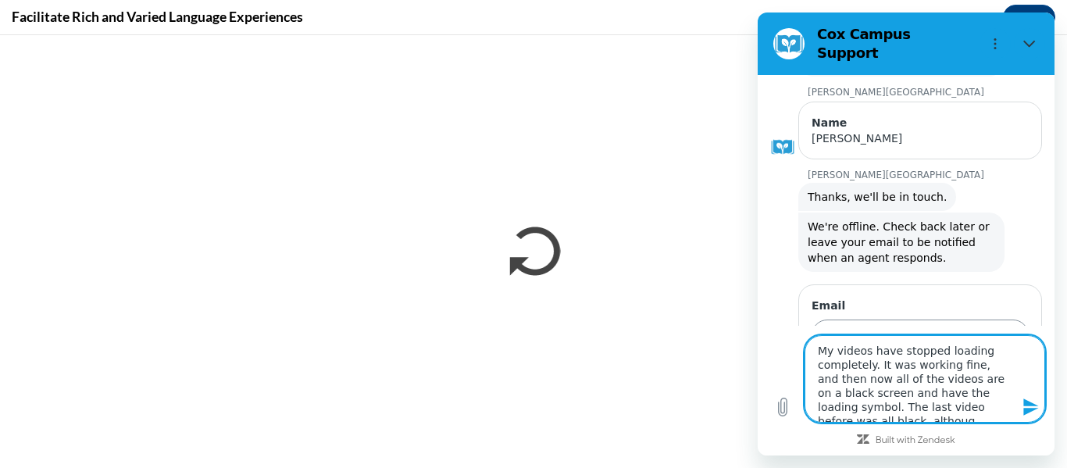
scroll to position [5, 0]
click at [913, 324] on form "Email 1 of 1 Send" at bounding box center [919, 347] width 217 height 98
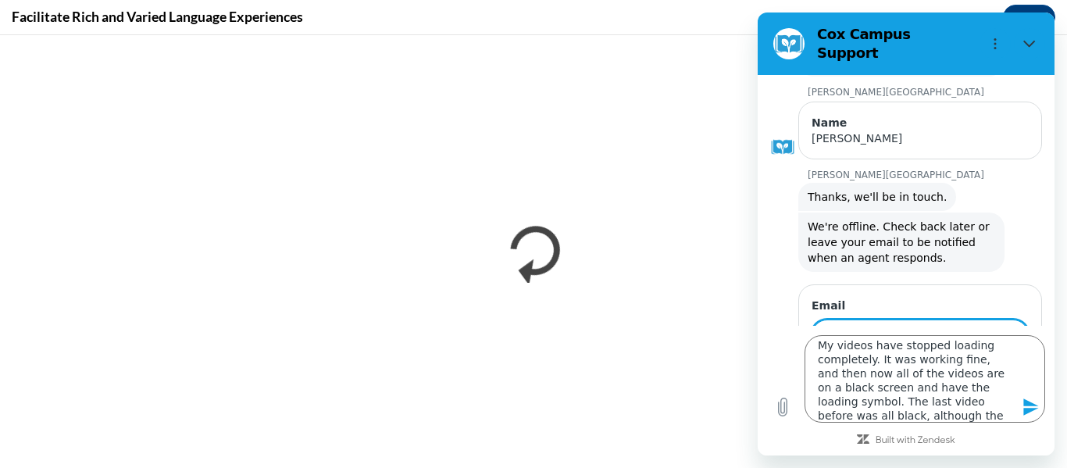
click at [915, 319] on input "Email" at bounding box center [919, 335] width 217 height 33
click at [1028, 398] on icon "Send message" at bounding box center [1031, 407] width 19 height 19
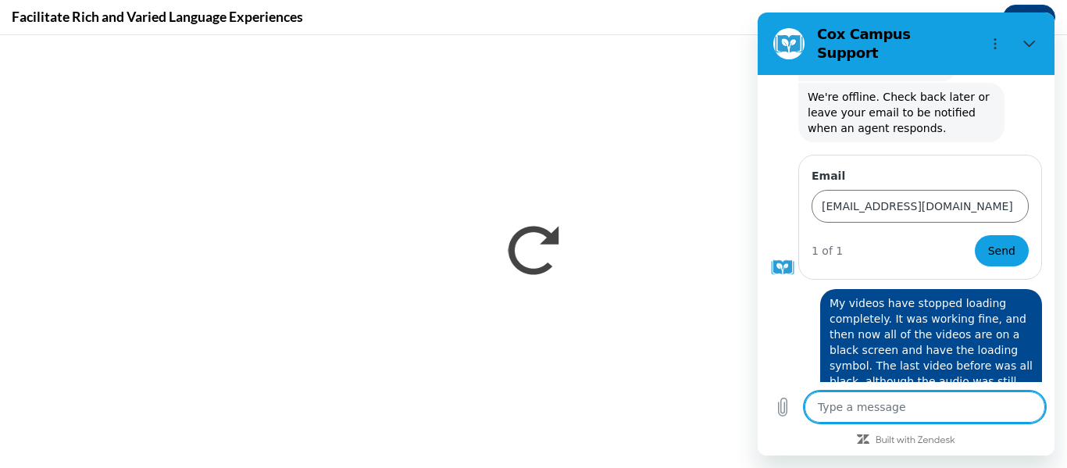
scroll to position [236, 0]
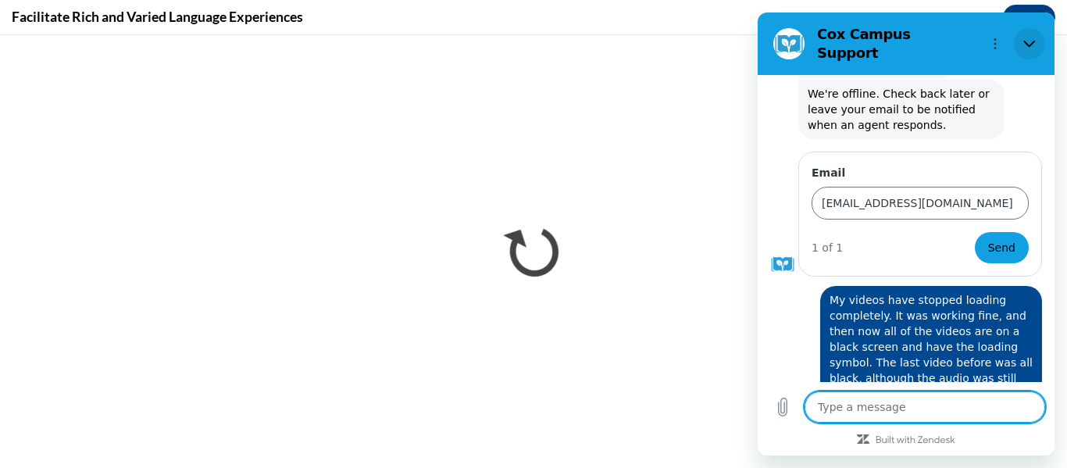
click at [1028, 37] on icon "Close" at bounding box center [1029, 43] width 12 height 12
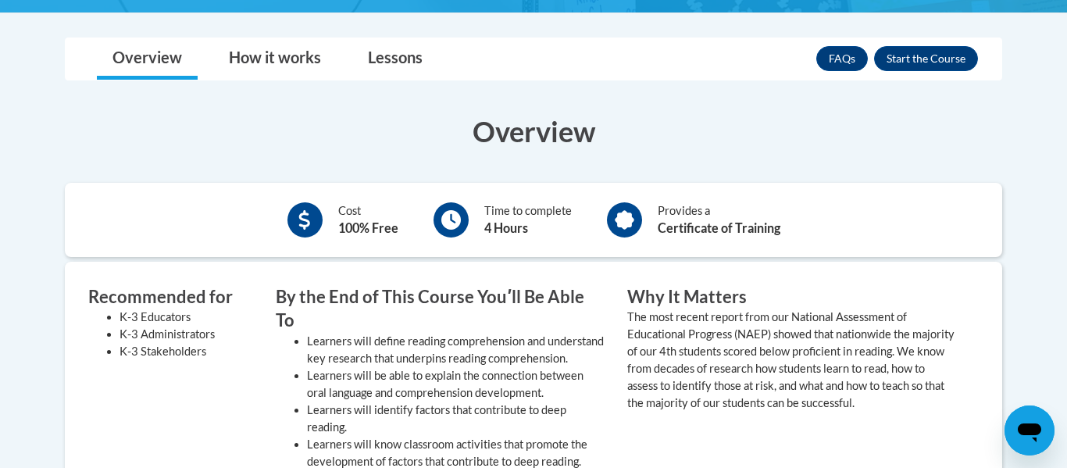
scroll to position [390, 0]
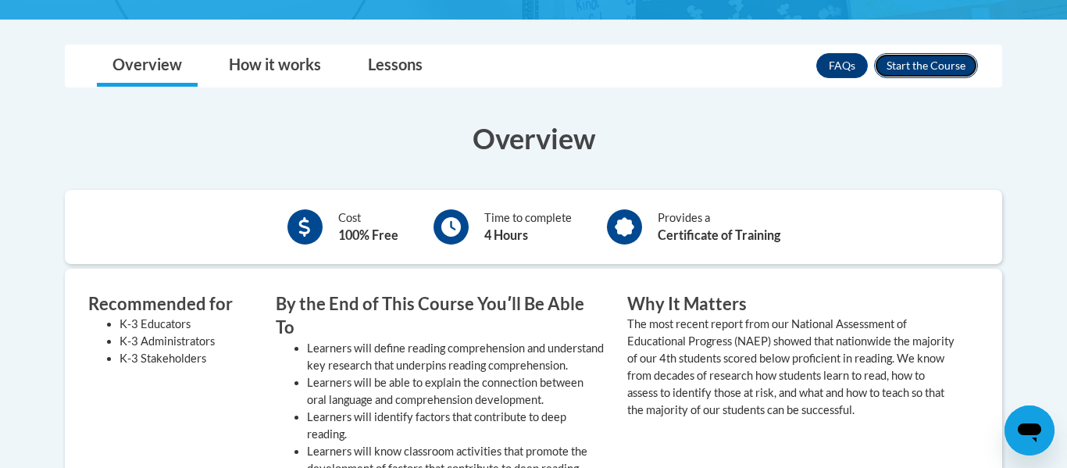
click at [936, 59] on button "Enroll" at bounding box center [926, 65] width 104 height 25
click at [612, 190] on div "Cost 100% Free Time to complete 4 Hours Provides a Certificate of Training" at bounding box center [533, 227] width 937 height 74
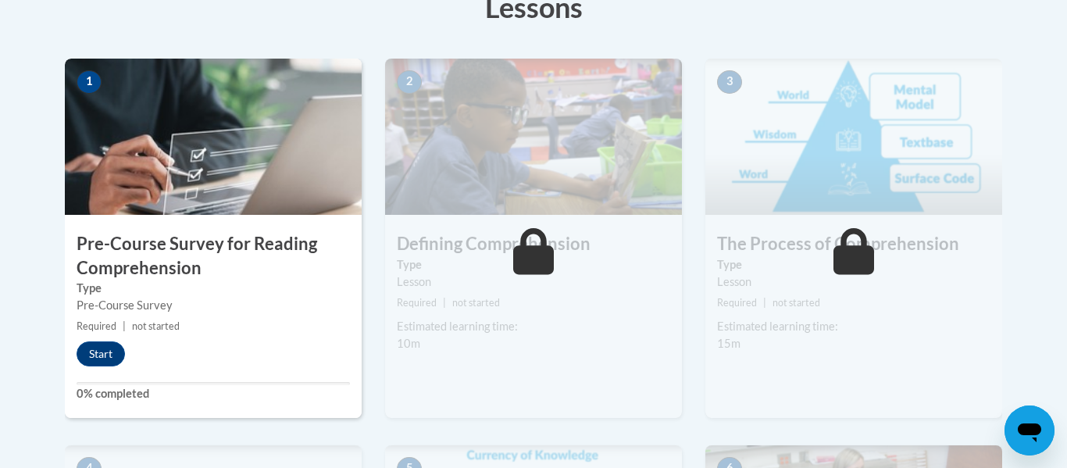
scroll to position [433, 0]
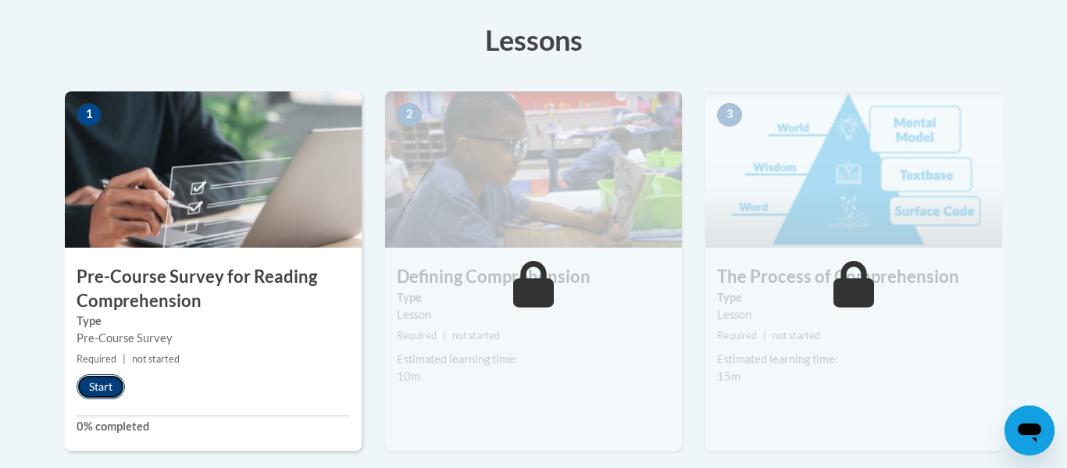
click at [90, 380] on button "Start" at bounding box center [101, 386] width 48 height 25
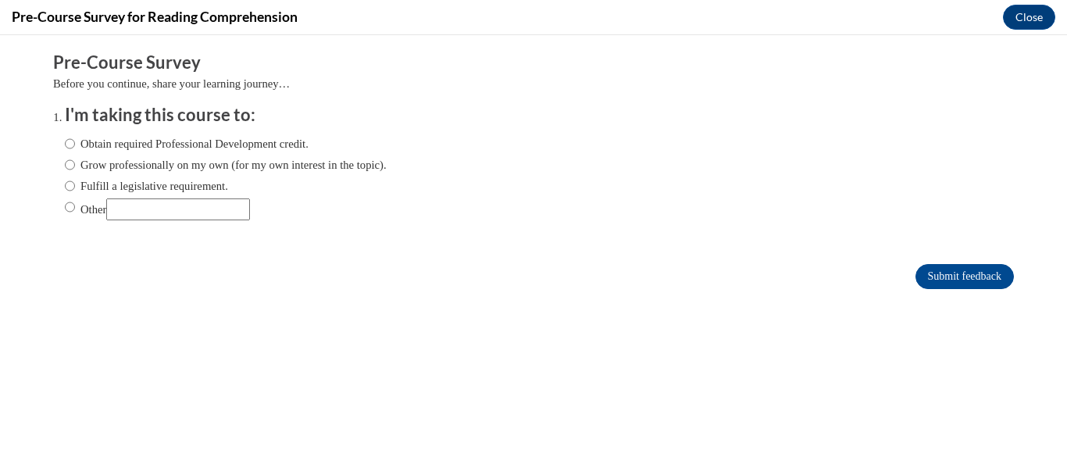
scroll to position [0, 0]
click at [297, 147] on label "Obtain required Professional Development credit." at bounding box center [187, 143] width 244 height 17
click at [75, 147] on input "Obtain required Professional Development credit." at bounding box center [70, 143] width 10 height 17
radio input "true"
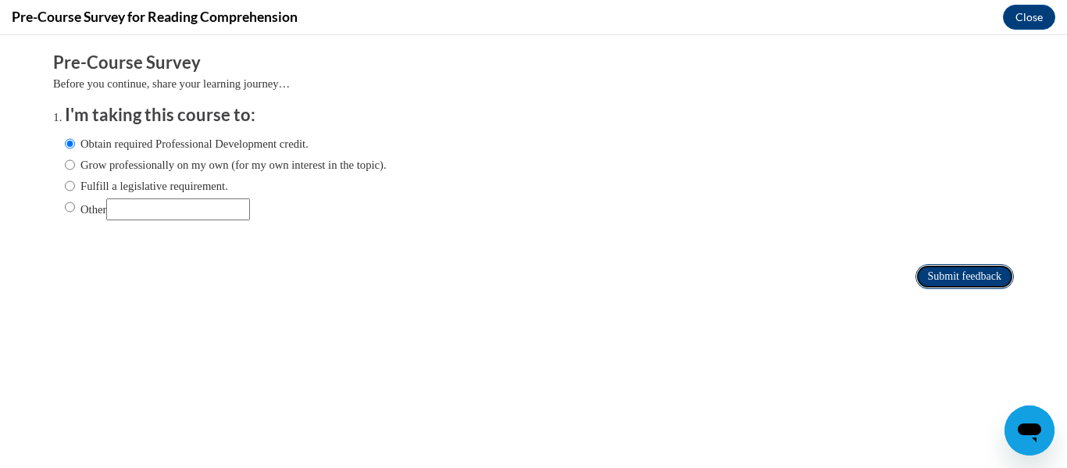
click at [945, 272] on input "Submit feedback" at bounding box center [964, 276] width 98 height 25
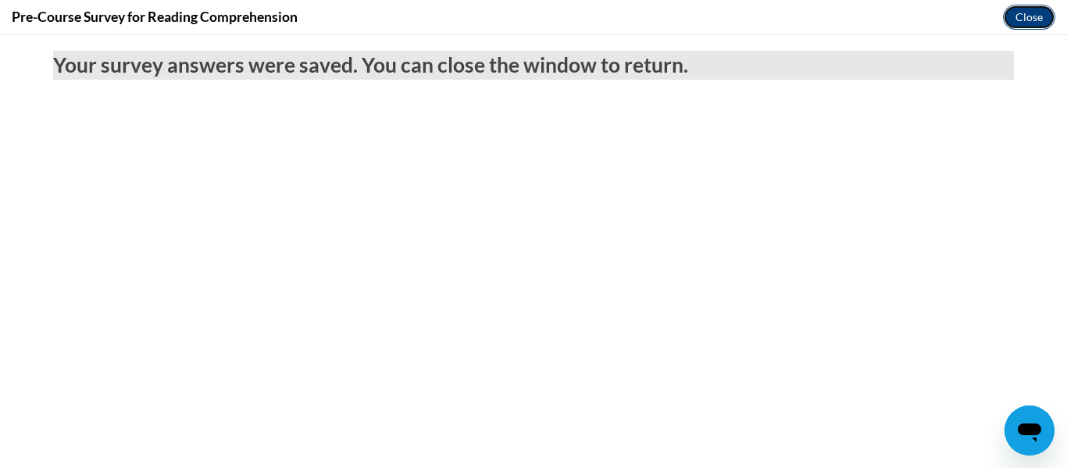
click at [1030, 10] on button "Close" at bounding box center [1029, 17] width 52 height 25
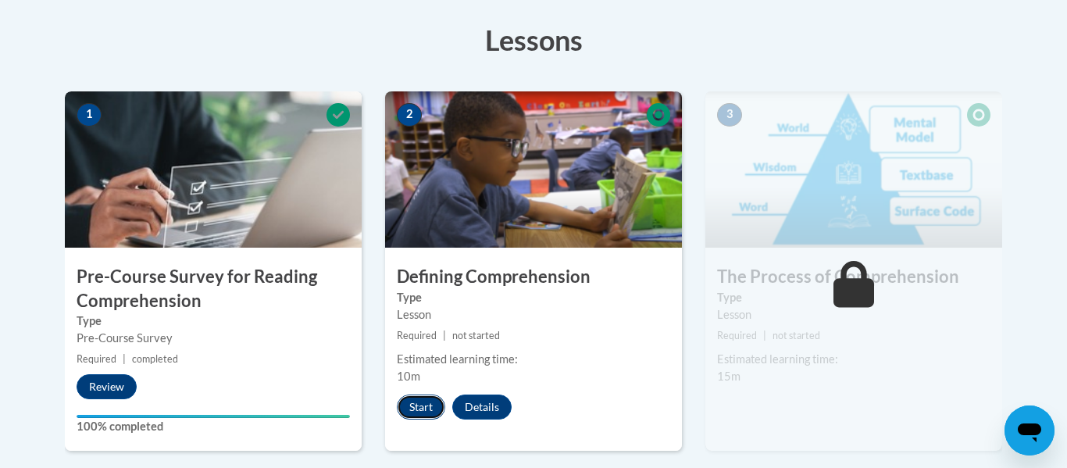
click at [431, 413] on button "Start" at bounding box center [421, 406] width 48 height 25
